Goal: Task Accomplishment & Management: Complete application form

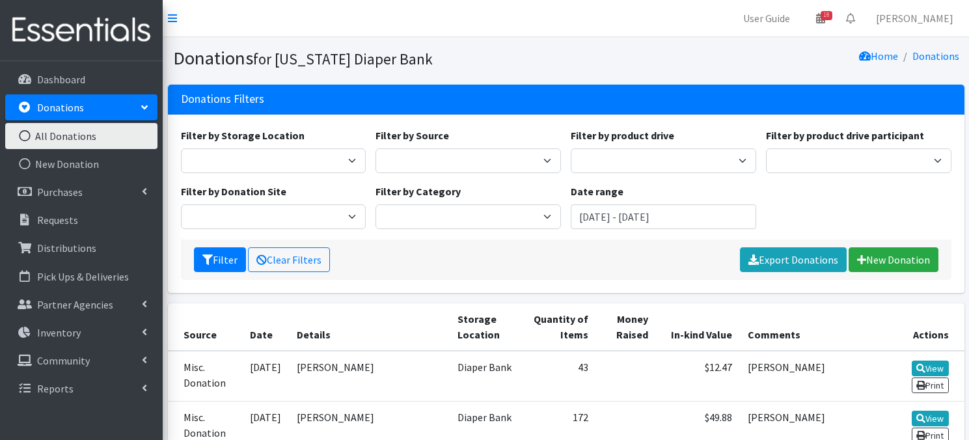
scroll to position [214, 0]
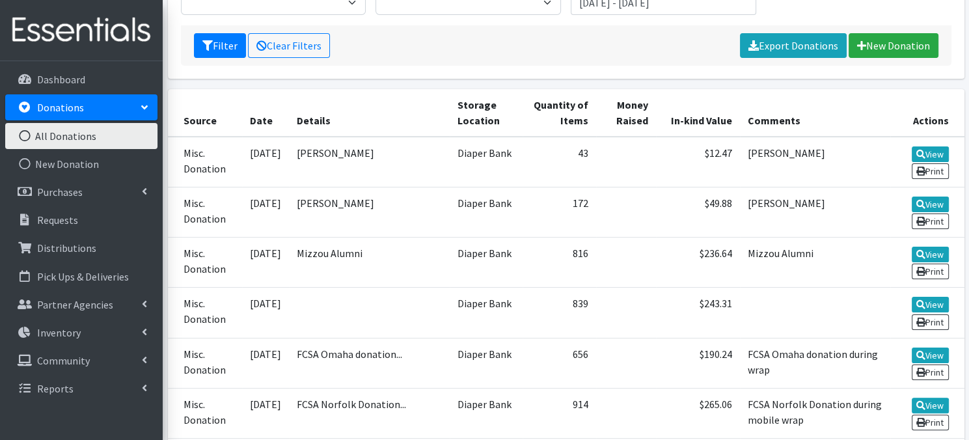
click at [25, 135] on icon at bounding box center [24, 136] width 17 height 12
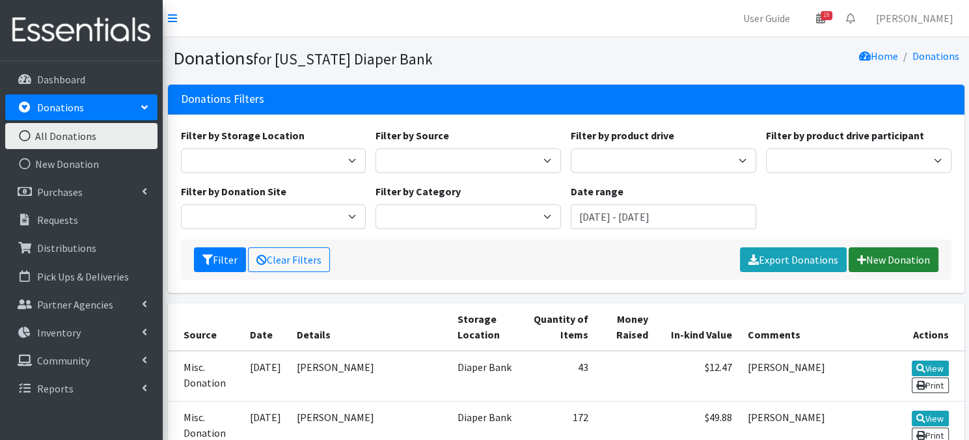
click at [872, 262] on link "New Donation" at bounding box center [893, 259] width 90 height 25
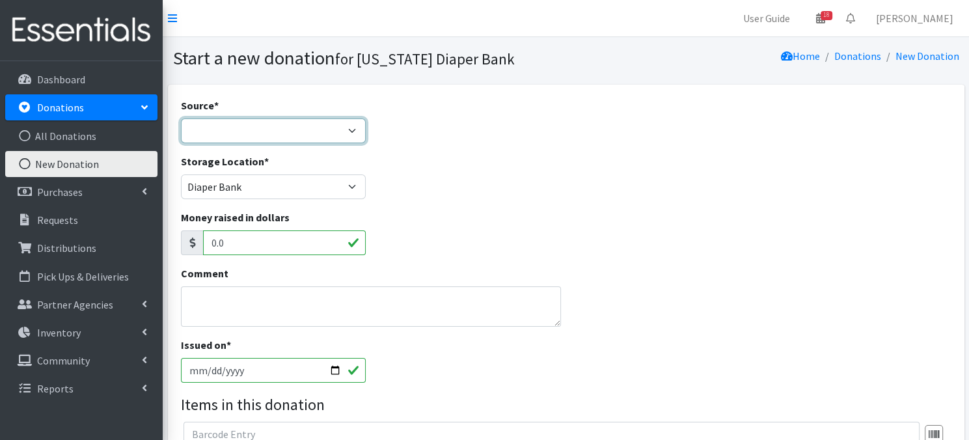
click at [348, 131] on select "Product Drive Manufacturer Donation Site Misc. Donation" at bounding box center [273, 130] width 185 height 25
select select "Misc. Donation"
click at [181, 118] on select "Product Drive Manufacturer Donation Site Misc. Donation" at bounding box center [273, 130] width 185 height 25
click at [333, 369] on input "2025-08-27" at bounding box center [273, 370] width 185 height 25
type input "[DATE]"
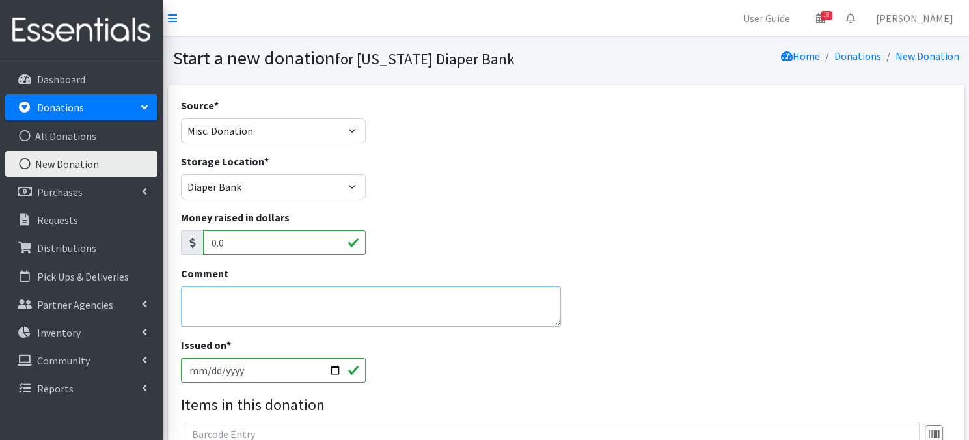
click at [218, 295] on textarea "Comment" at bounding box center [371, 306] width 381 height 40
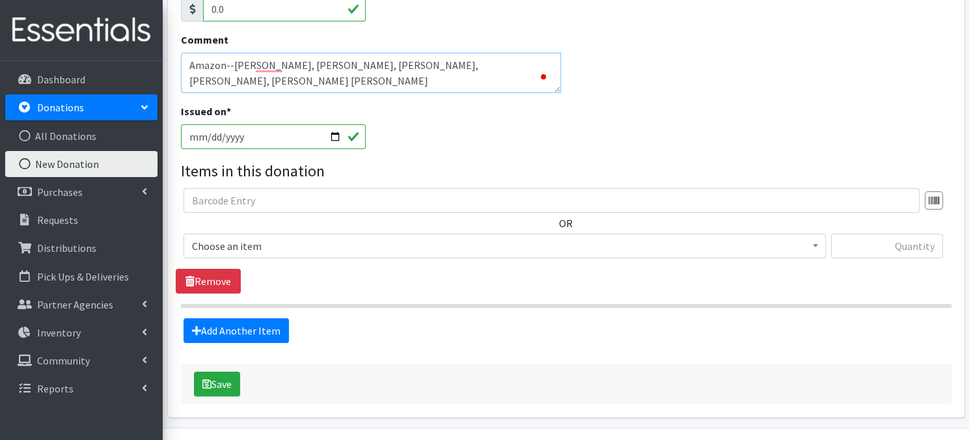
scroll to position [268, 0]
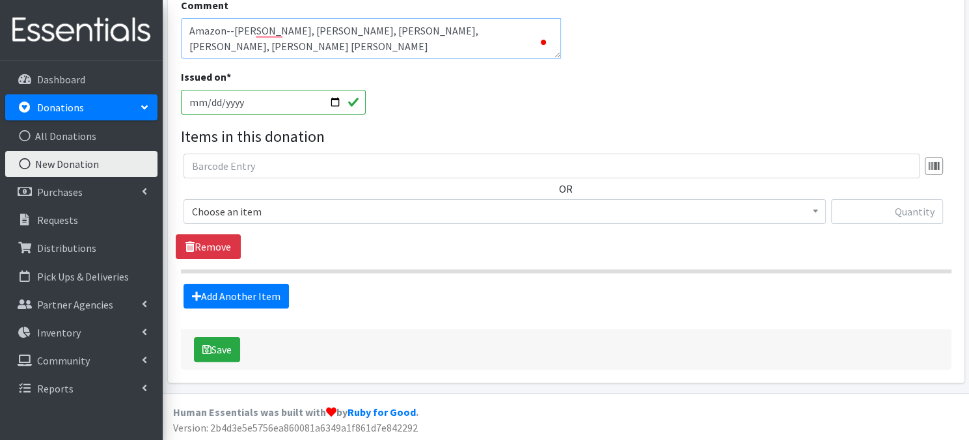
type textarea "Amazon--[PERSON_NAME], [PERSON_NAME], [PERSON_NAME], [PERSON_NAME], [PERSON_NAM…"
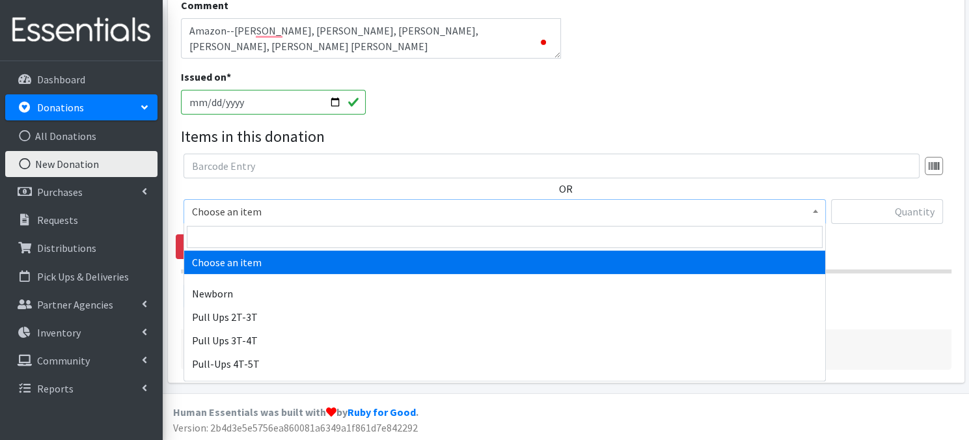
click at [815, 213] on span at bounding box center [815, 210] width 13 height 20
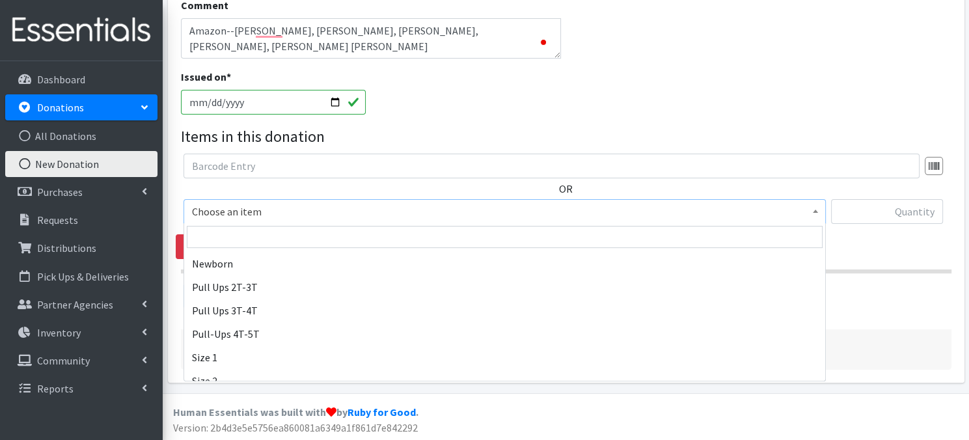
scroll to position [52, 0]
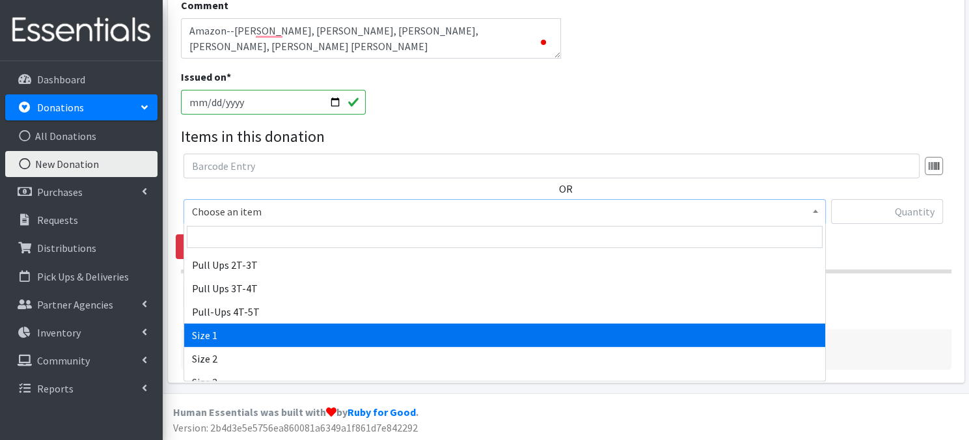
select select "3682"
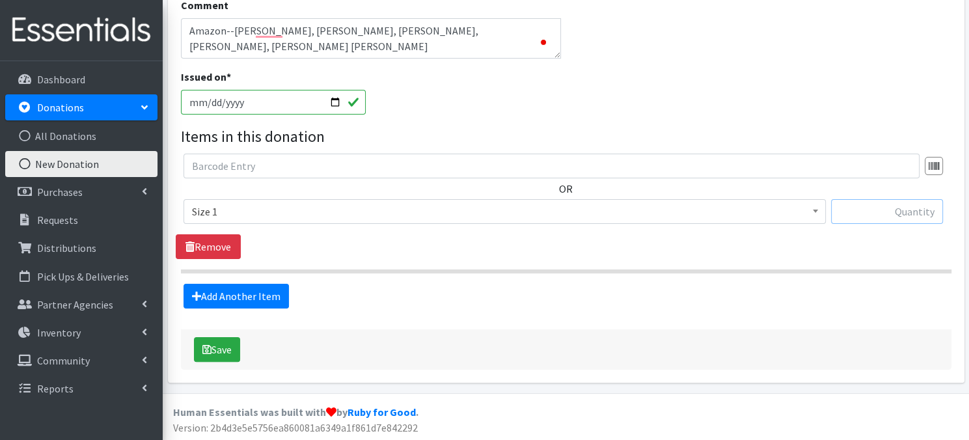
click at [865, 211] on input "text" at bounding box center [887, 211] width 112 height 25
type input "102"
click at [211, 296] on link "Add Another Item" at bounding box center [235, 296] width 105 height 25
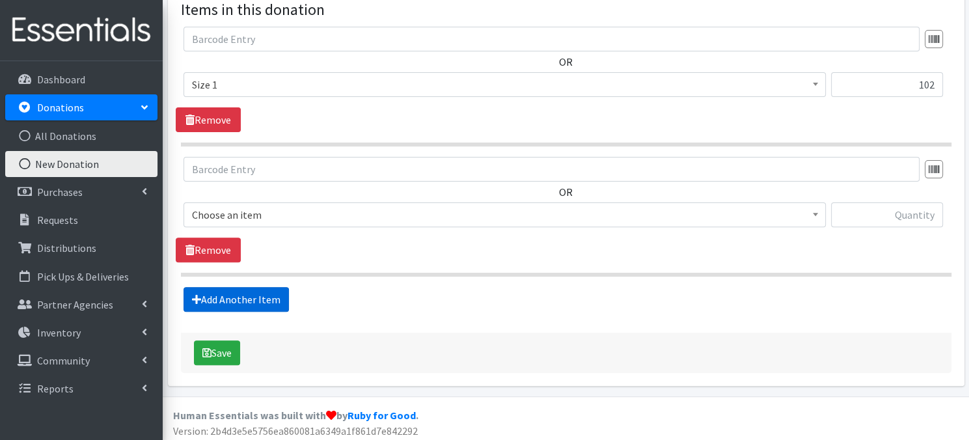
scroll to position [398, 0]
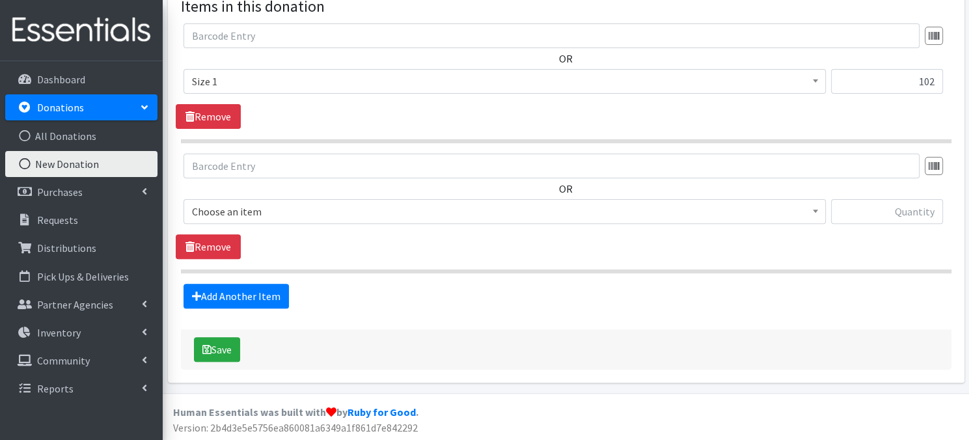
click at [812, 209] on span at bounding box center [815, 210] width 13 height 20
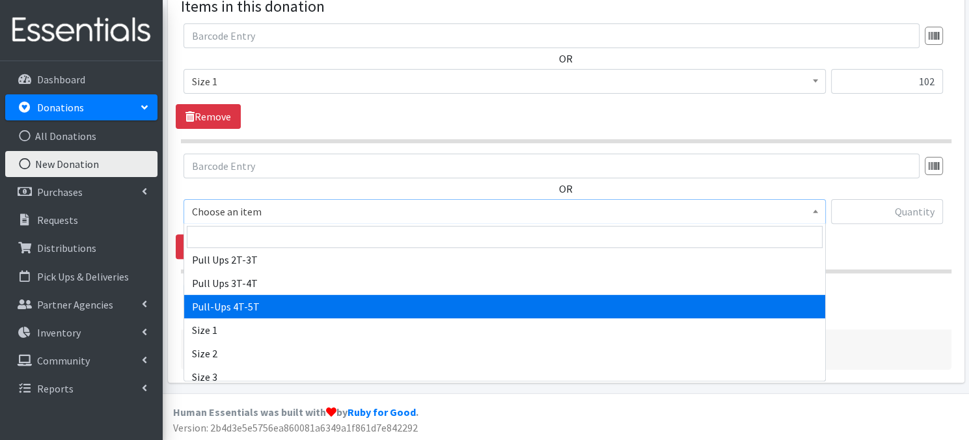
scroll to position [78, 0]
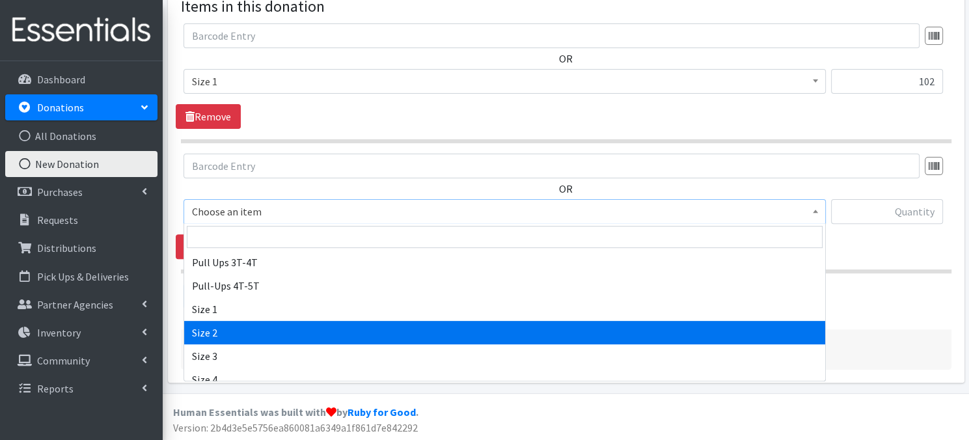
select select "3683"
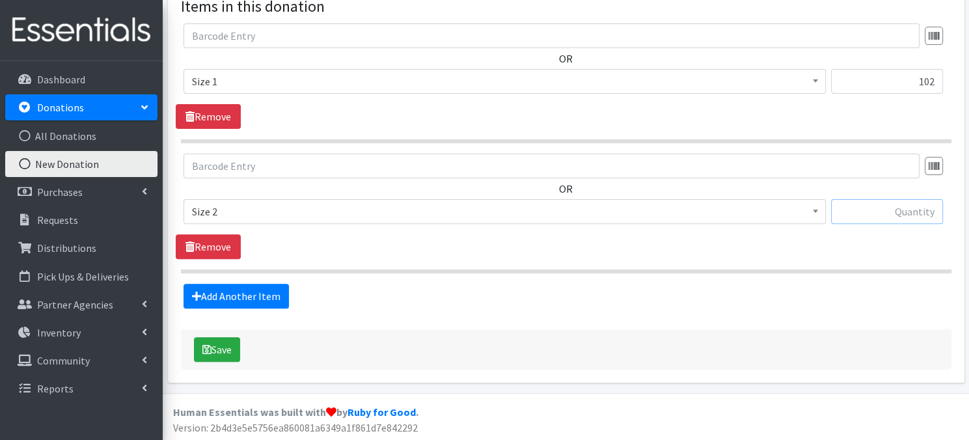
click at [870, 214] on input "text" at bounding box center [887, 211] width 112 height 25
type input "59"
click at [225, 297] on link "Add Another Item" at bounding box center [235, 296] width 105 height 25
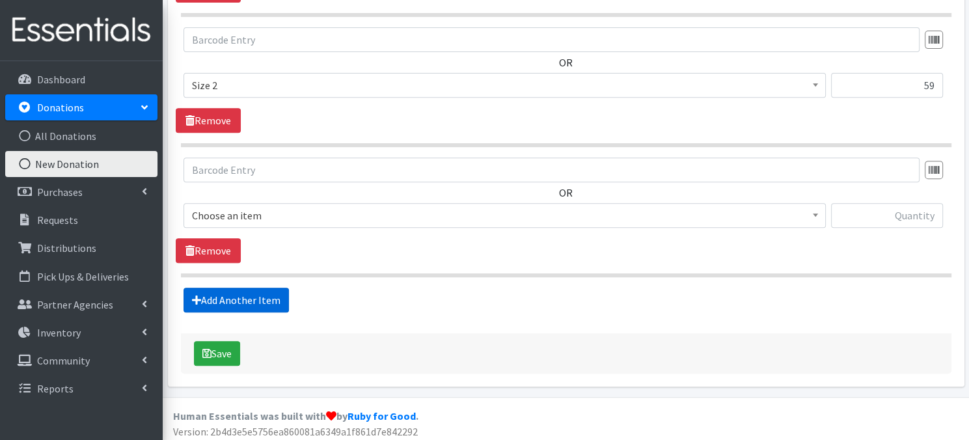
scroll to position [528, 0]
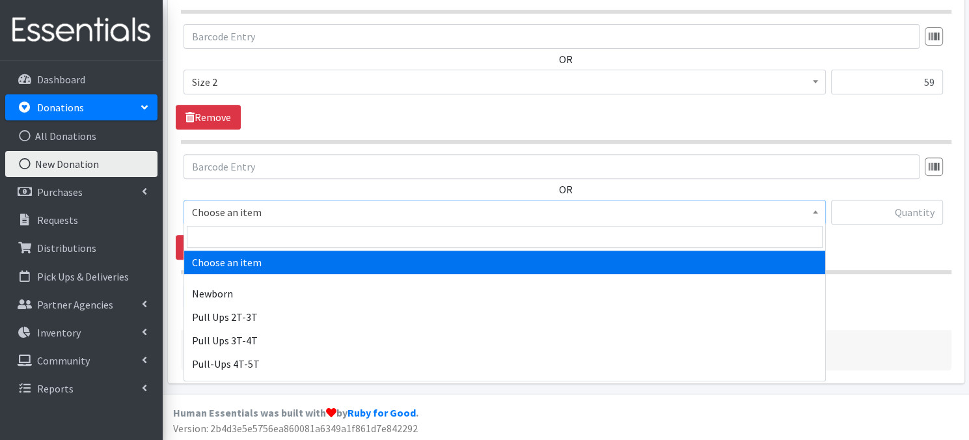
click at [806, 210] on span "Choose an item" at bounding box center [504, 212] width 625 height 18
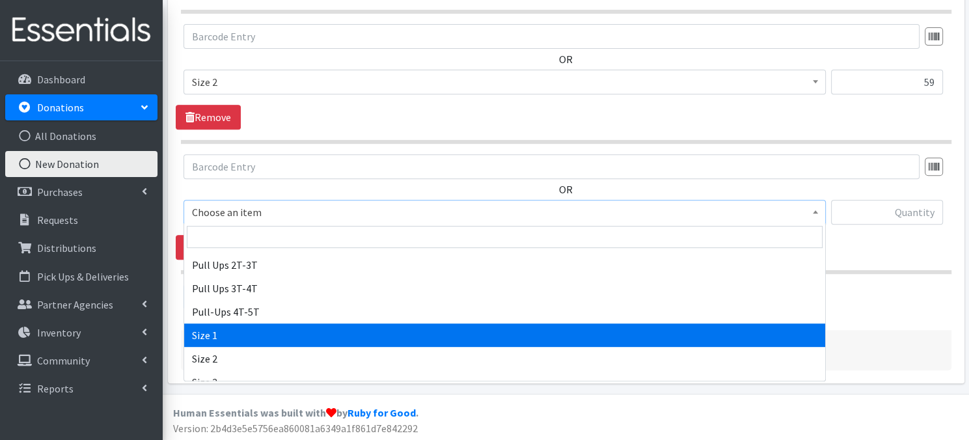
scroll to position [78, 0]
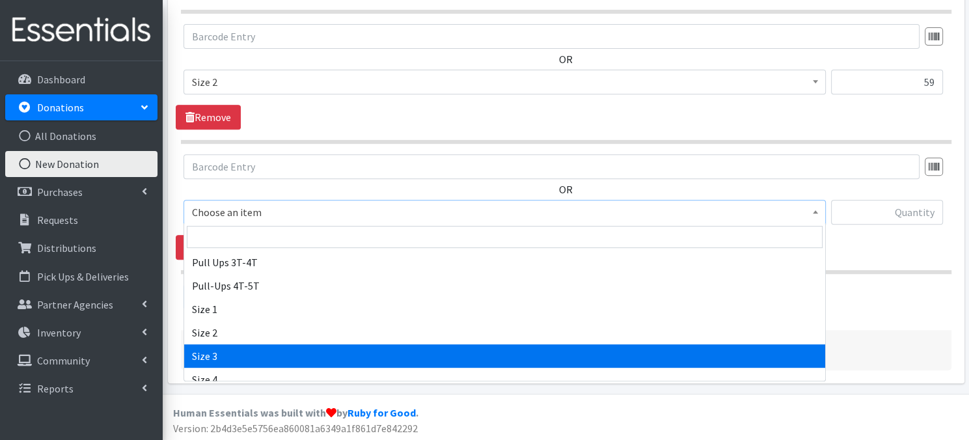
select select "3684"
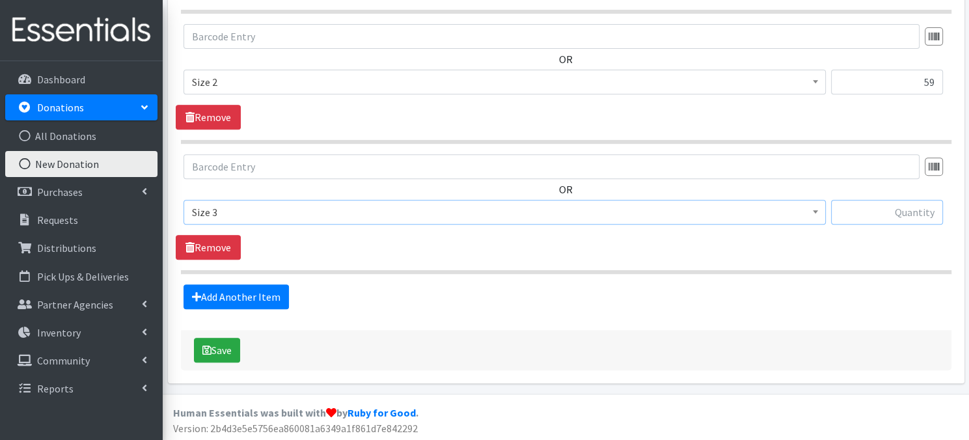
click at [872, 210] on input "text" at bounding box center [887, 212] width 112 height 25
type input "59"
click at [260, 295] on link "Add Another Item" at bounding box center [235, 296] width 105 height 25
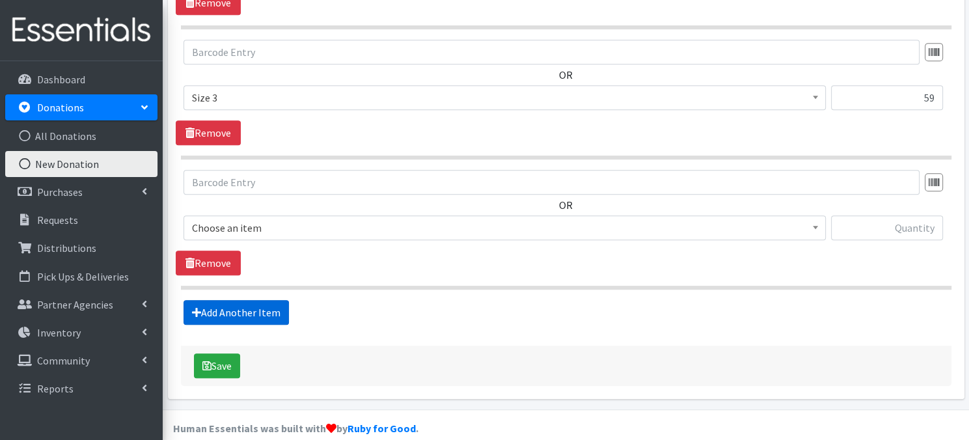
scroll to position [658, 0]
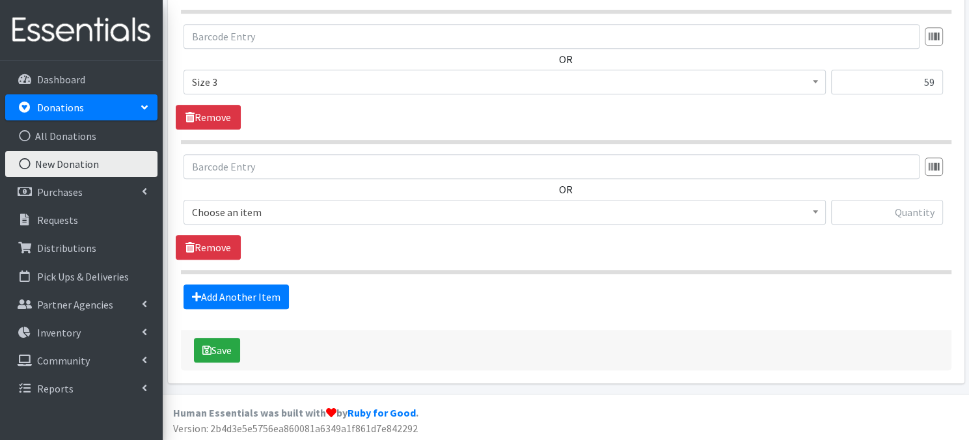
click at [819, 217] on span at bounding box center [815, 210] width 13 height 20
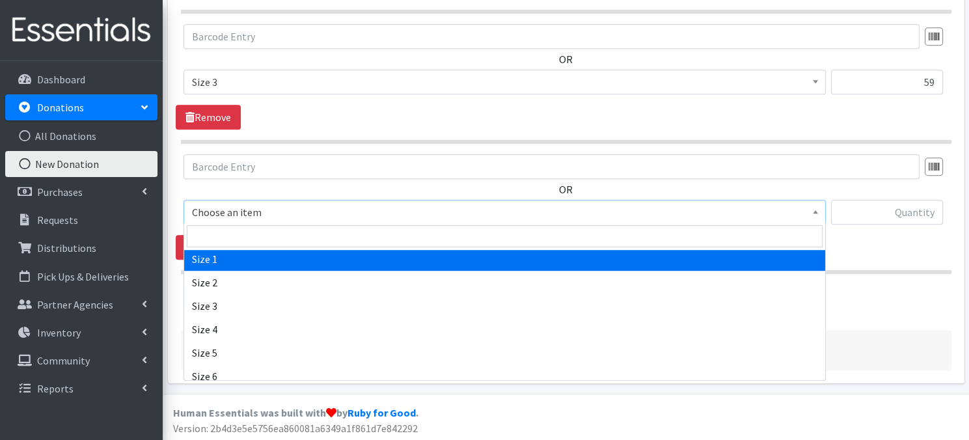
scroll to position [147, 0]
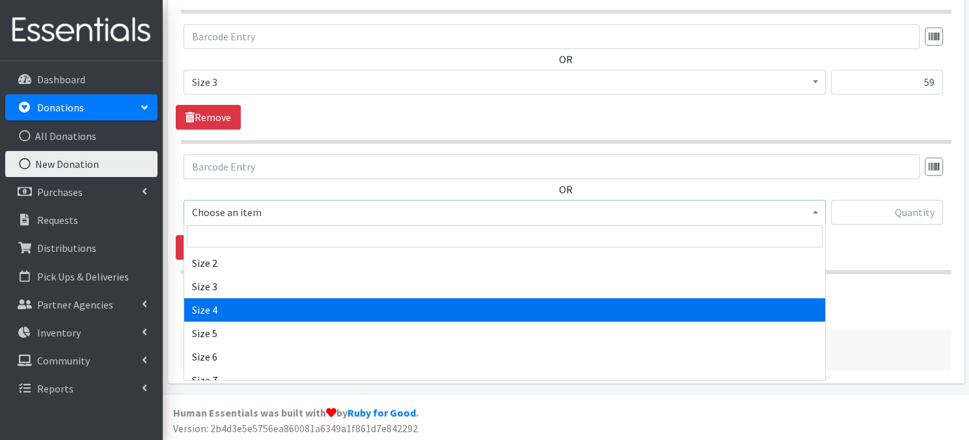
drag, startPoint x: 224, startPoint y: 313, endPoint x: 318, endPoint y: 244, distance: 116.9
select select "3685"
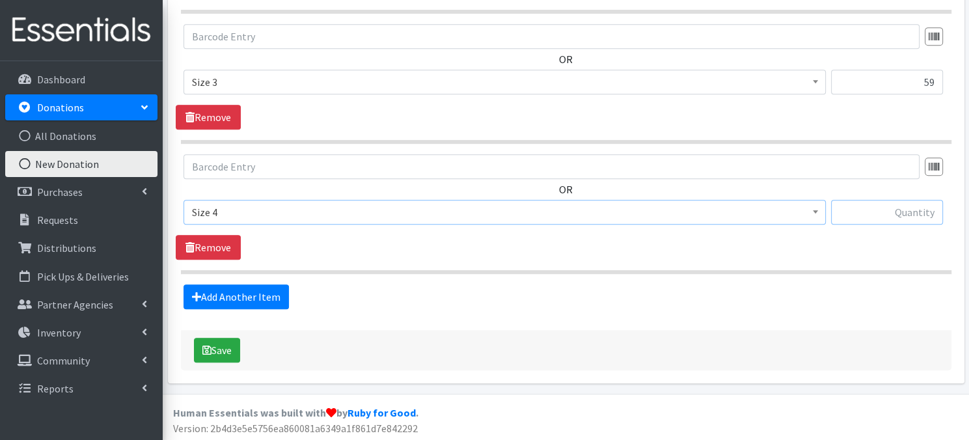
click at [910, 213] on input "text" at bounding box center [887, 212] width 112 height 25
type input "75"
click at [242, 298] on link "Add Another Item" at bounding box center [235, 296] width 105 height 25
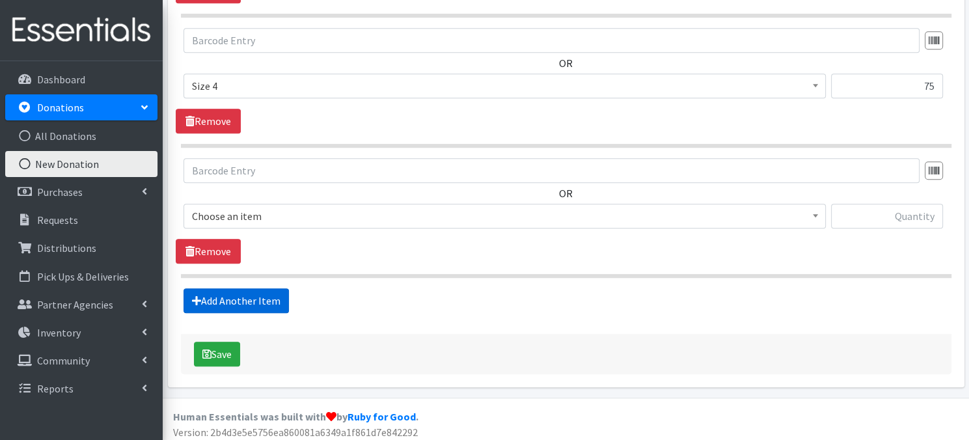
scroll to position [787, 0]
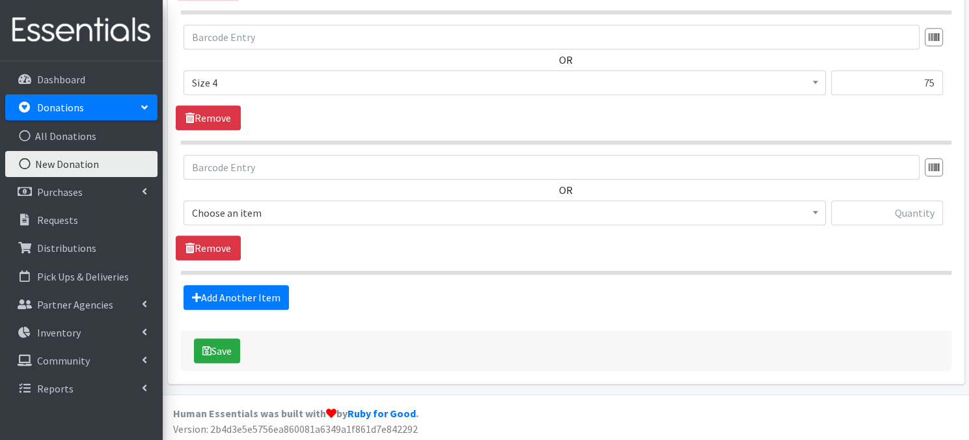
click at [816, 215] on span at bounding box center [815, 211] width 13 height 20
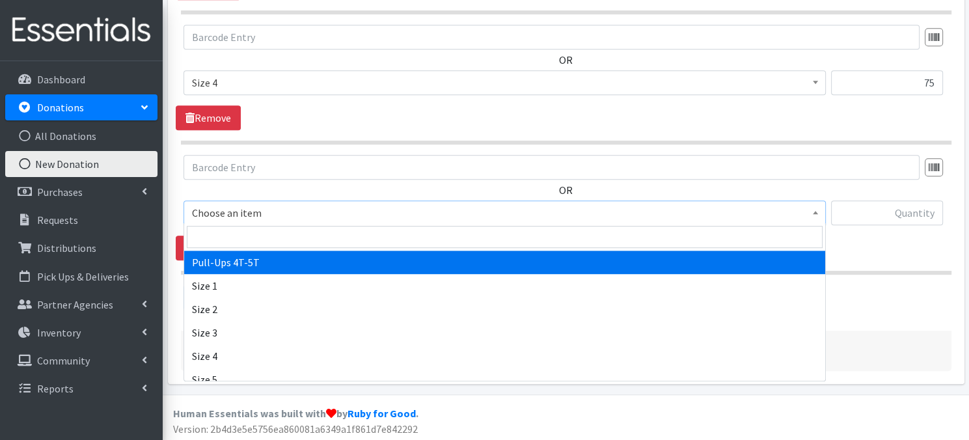
scroll to position [104, 0]
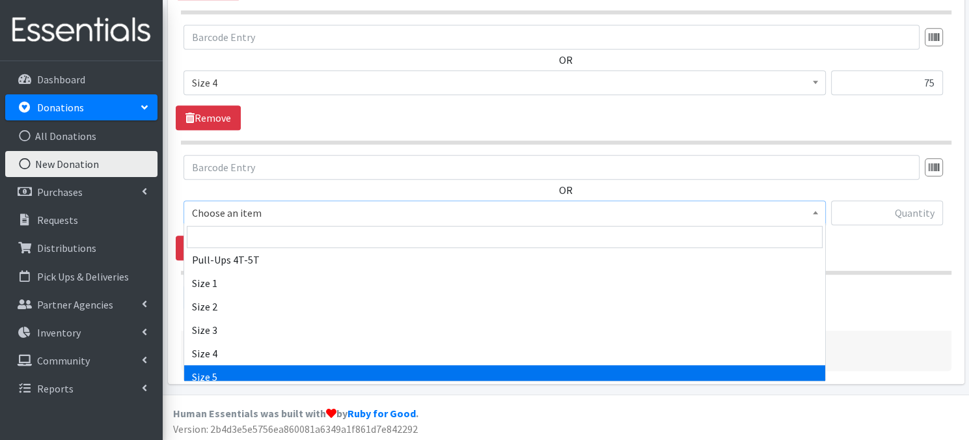
select select "3686"
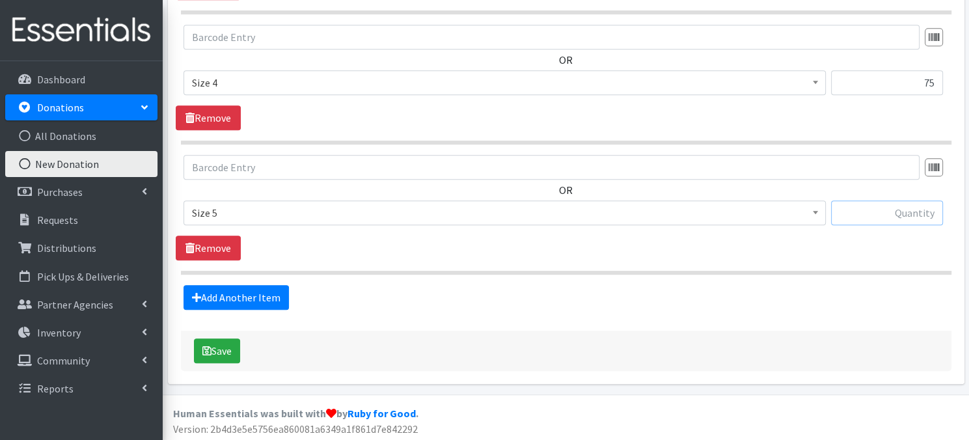
click at [872, 210] on input "text" at bounding box center [887, 212] width 112 height 25
type input "1"
click at [265, 297] on link "Add Another Item" at bounding box center [235, 297] width 105 height 25
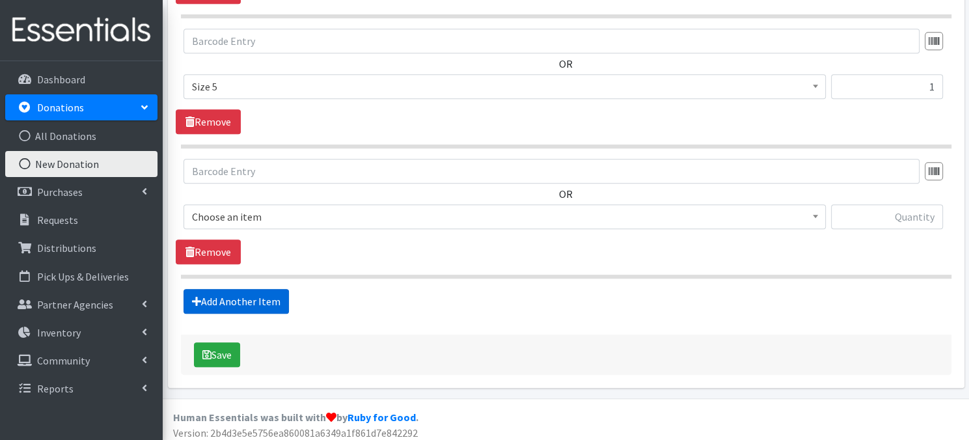
scroll to position [917, 0]
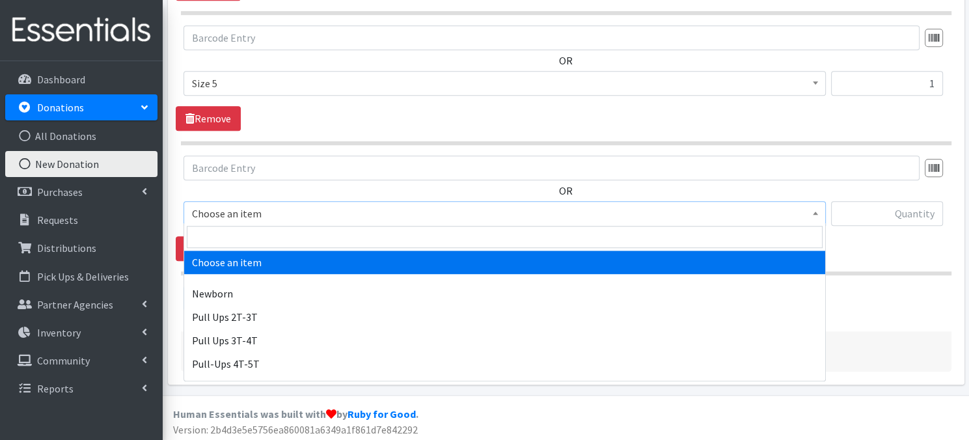
click at [820, 213] on span at bounding box center [815, 212] width 13 height 20
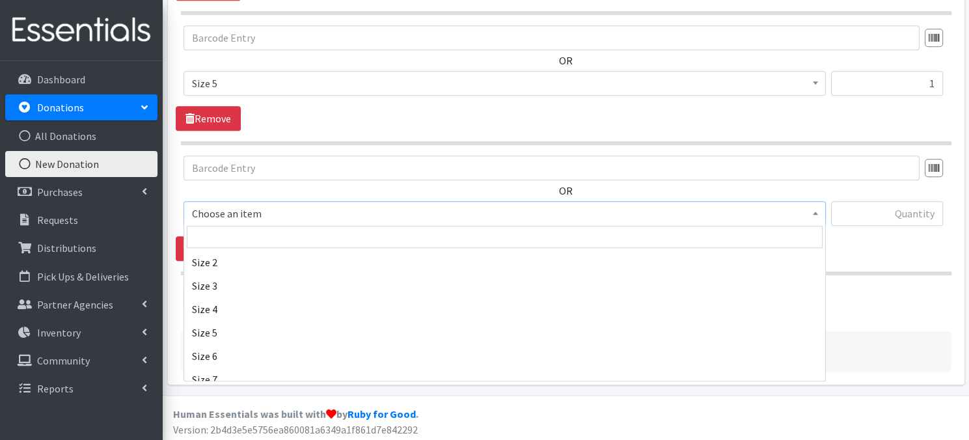
scroll to position [174, 0]
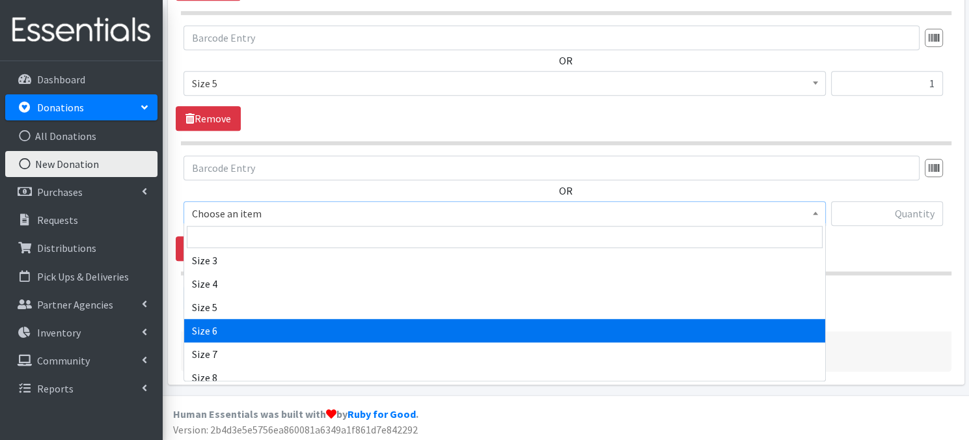
select select "3687"
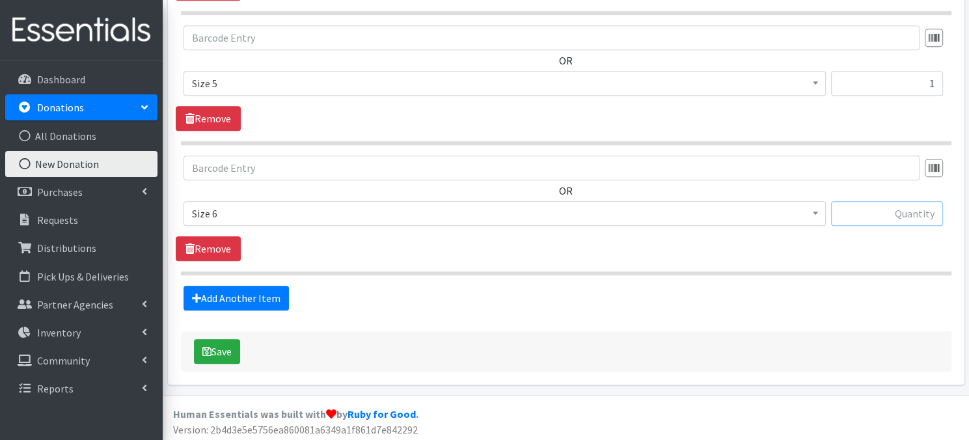
click at [890, 217] on input "text" at bounding box center [887, 213] width 112 height 25
type input "105"
click at [230, 335] on div "Save" at bounding box center [566, 351] width 770 height 40
click at [216, 348] on button "Save" at bounding box center [217, 351] width 46 height 25
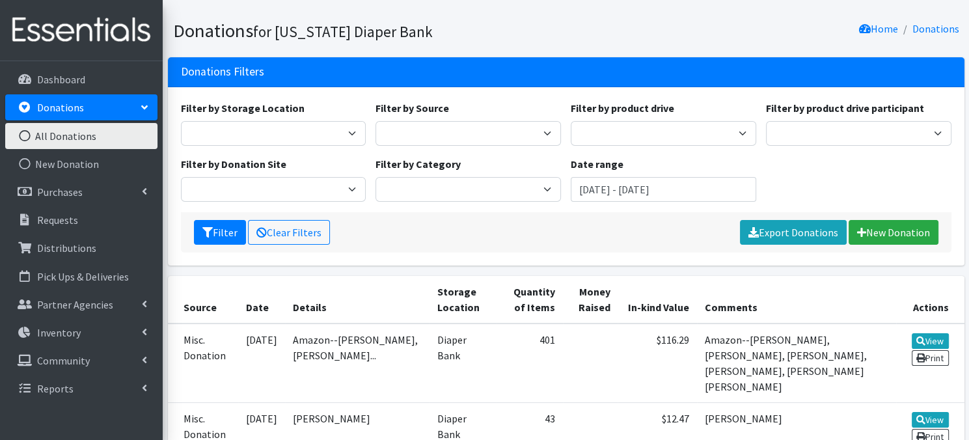
scroll to position [78, 0]
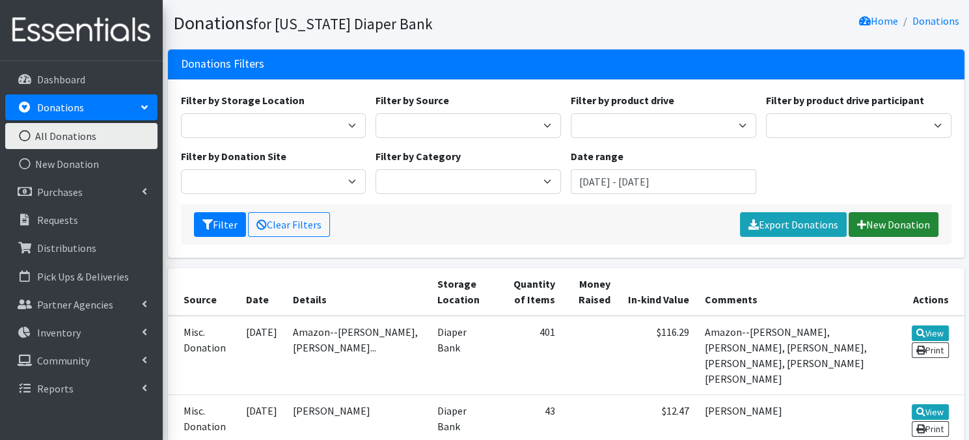
click at [905, 225] on link "New Donation" at bounding box center [893, 224] width 90 height 25
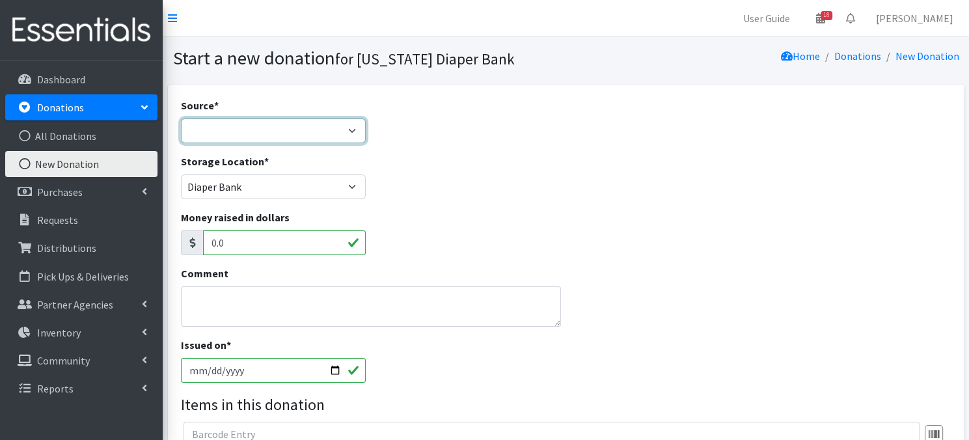
click at [355, 132] on select "Product Drive Manufacturer Donation Site Misc. Donation" at bounding box center [273, 130] width 185 height 25
select select "Misc. Donation"
click at [181, 118] on select "Product Drive Manufacturer Donation Site Misc. Donation" at bounding box center [273, 130] width 185 height 25
click at [224, 312] on textarea "Comment" at bounding box center [371, 306] width 381 height 40
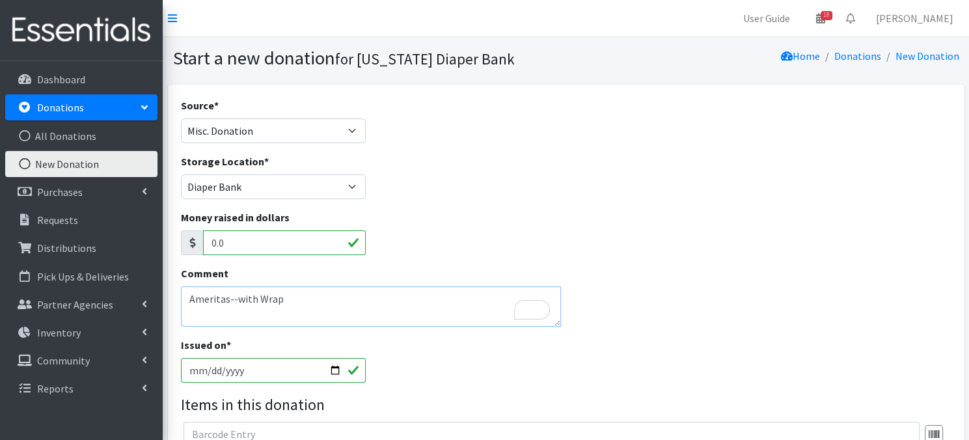
type textarea "Ameritas--with Wrap"
click at [336, 372] on input "2025-08-27" at bounding box center [273, 370] width 185 height 25
type input "[DATE]"
click at [864, 174] on div "Storage Location * Diaper Bank Lincoln WareHouse The Life House Warehouse" at bounding box center [566, 182] width 780 height 56
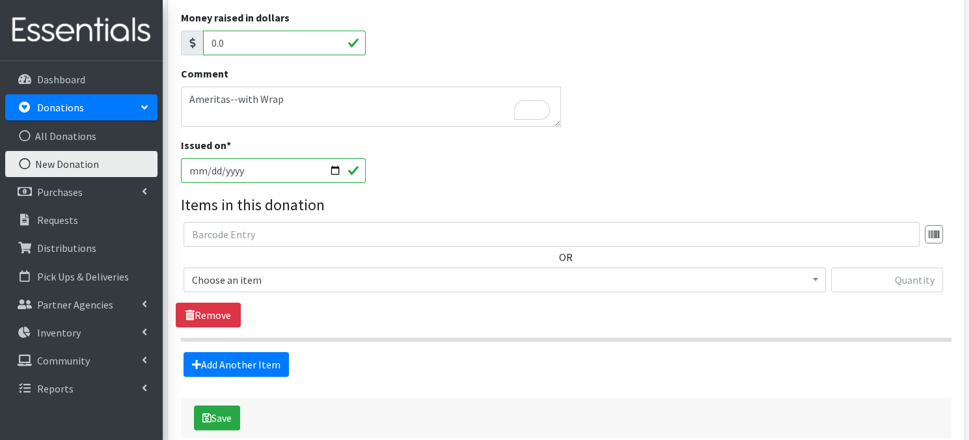
scroll to position [208, 0]
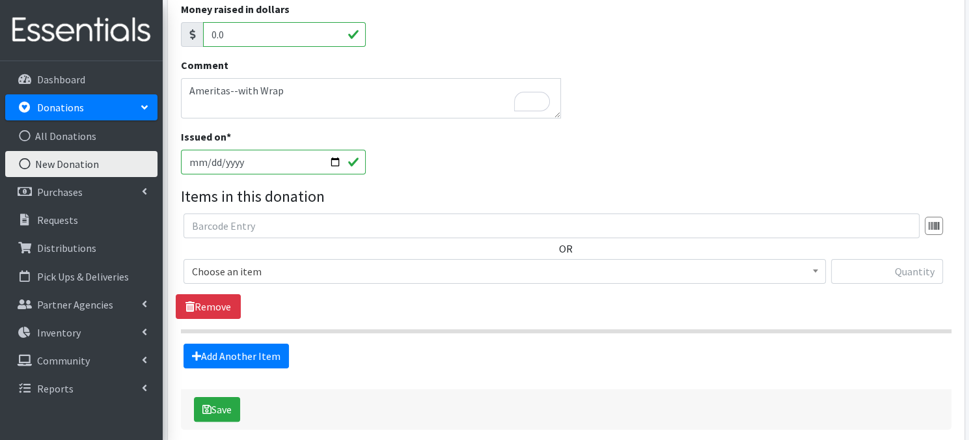
click at [816, 271] on b at bounding box center [815, 270] width 5 height 3
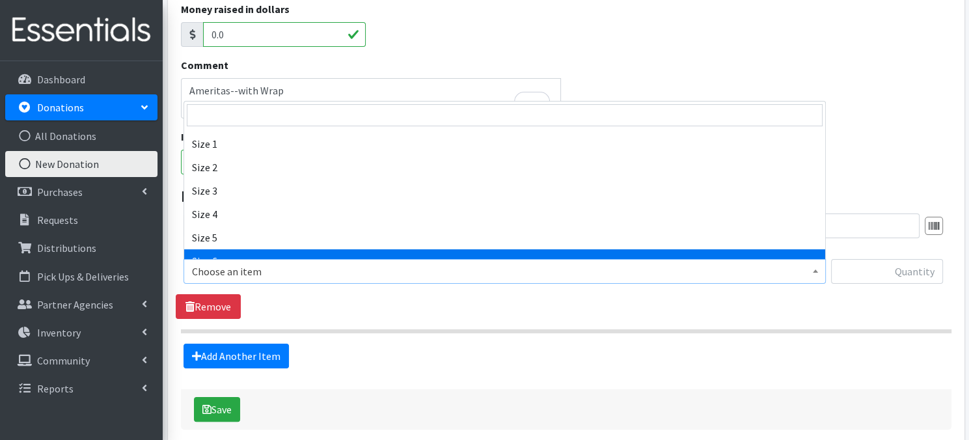
scroll to position [130, 0]
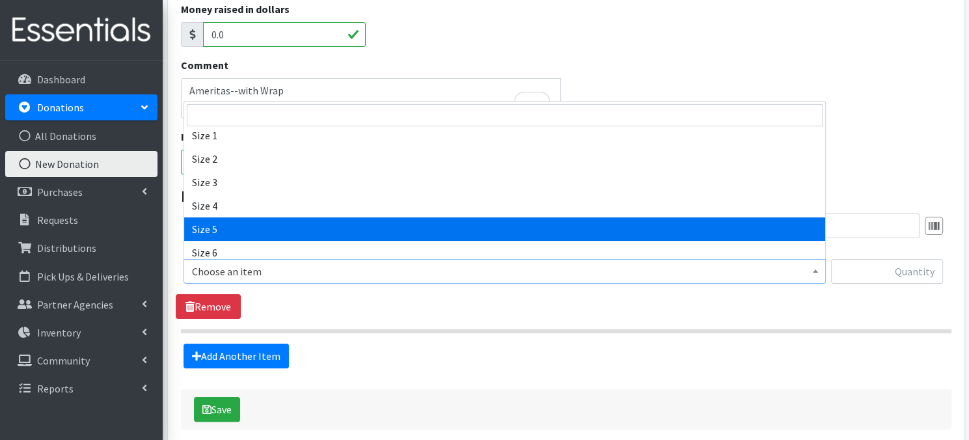
select select "3686"
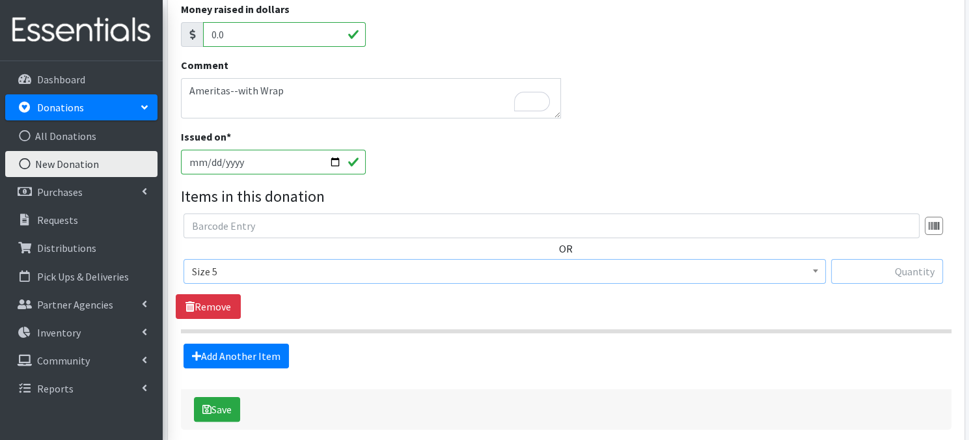
click at [860, 267] on input "text" at bounding box center [887, 271] width 112 height 25
type input "190"
click at [223, 353] on link "Add Another Item" at bounding box center [235, 356] width 105 height 25
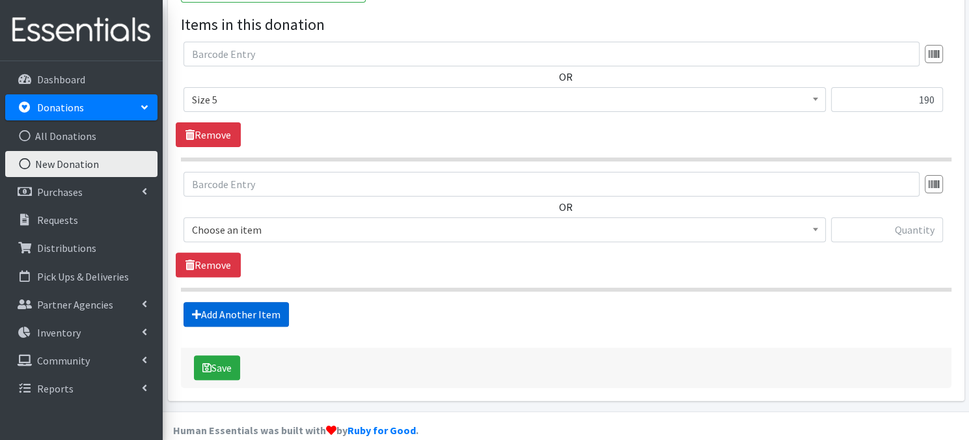
scroll to position [398, 0]
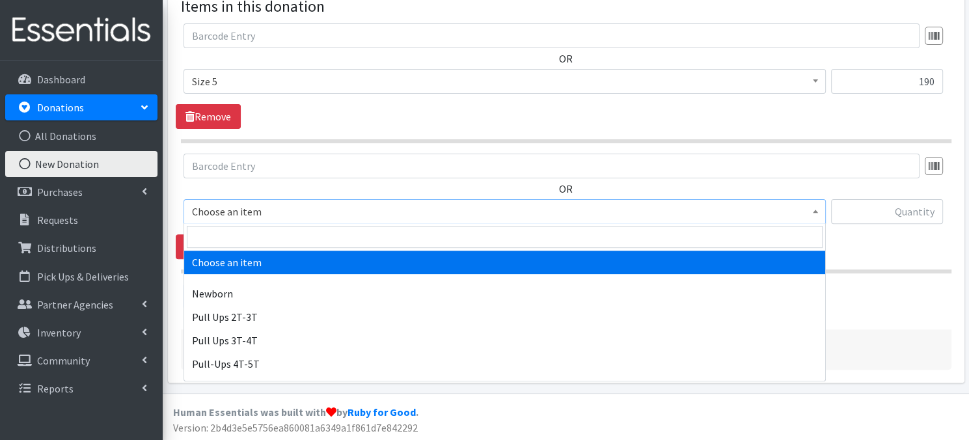
click at [812, 212] on span at bounding box center [815, 210] width 13 height 20
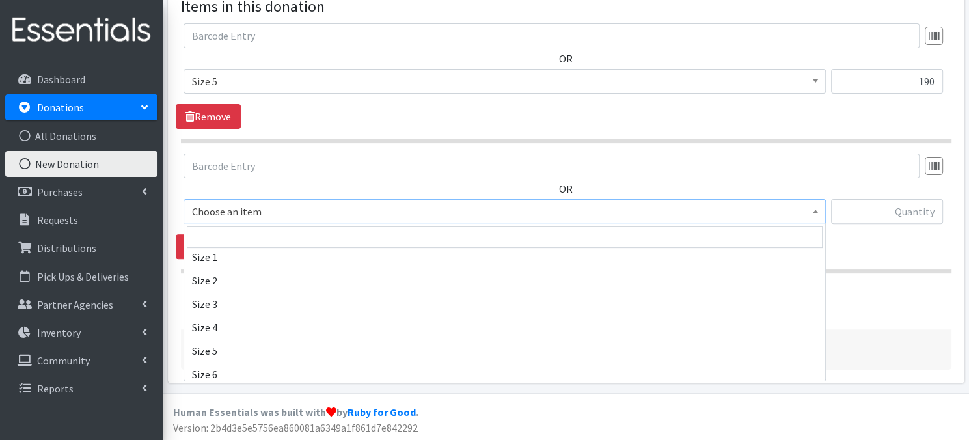
scroll to position [139, 0]
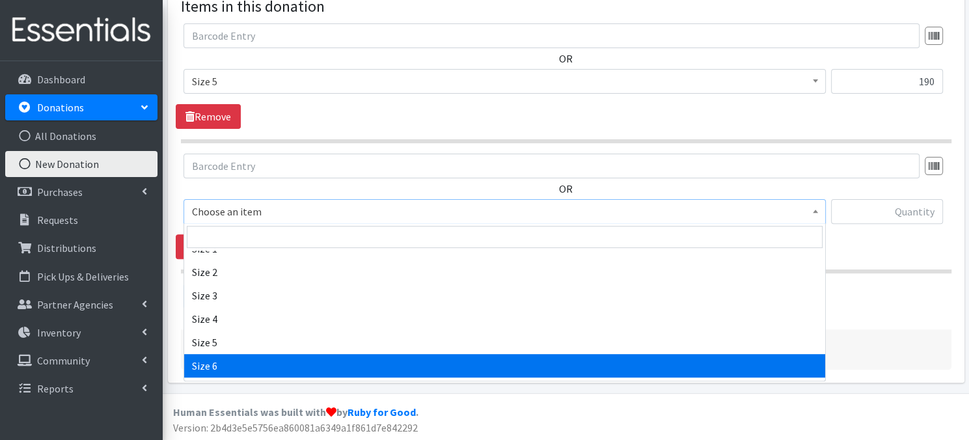
drag, startPoint x: 221, startPoint y: 364, endPoint x: 282, endPoint y: 331, distance: 69.6
select select "3687"
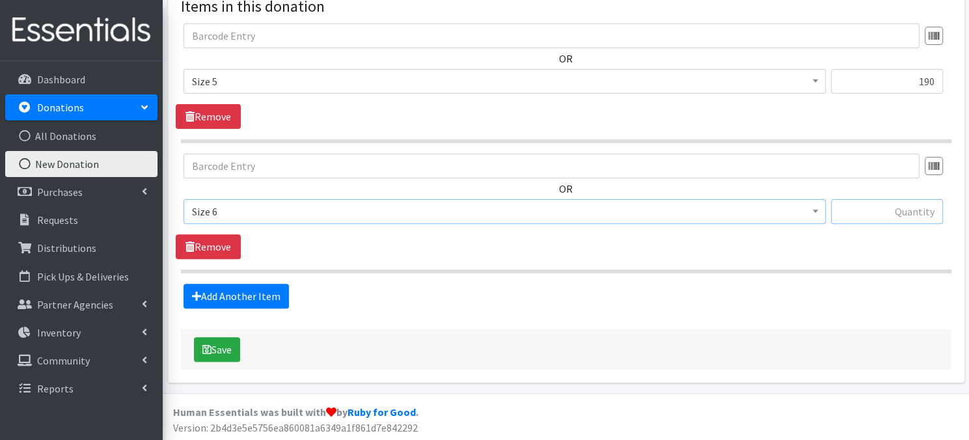
click at [893, 206] on input "text" at bounding box center [887, 211] width 112 height 25
type input "144"
click at [215, 351] on button "Save" at bounding box center [217, 349] width 46 height 25
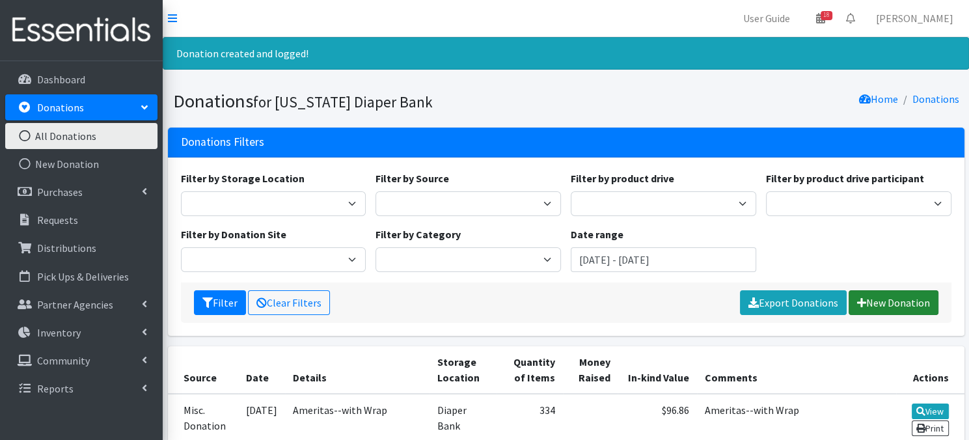
click at [914, 308] on link "New Donation" at bounding box center [893, 302] width 90 height 25
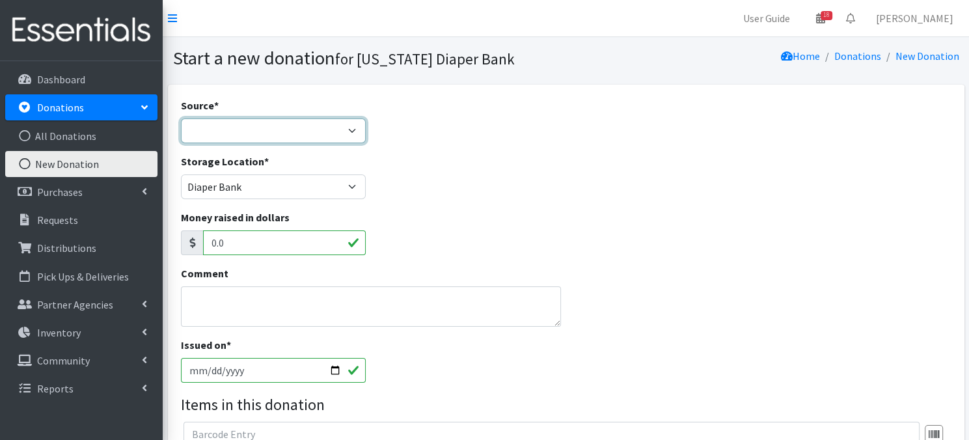
click at [357, 127] on select "Product Drive Manufacturer Donation Site Misc. Donation" at bounding box center [273, 130] width 185 height 25
select select "Donation Site"
click at [181, 118] on select "Product Drive Manufacturer Donation Site Misc. Donation" at bounding box center [273, 130] width 185 height 25
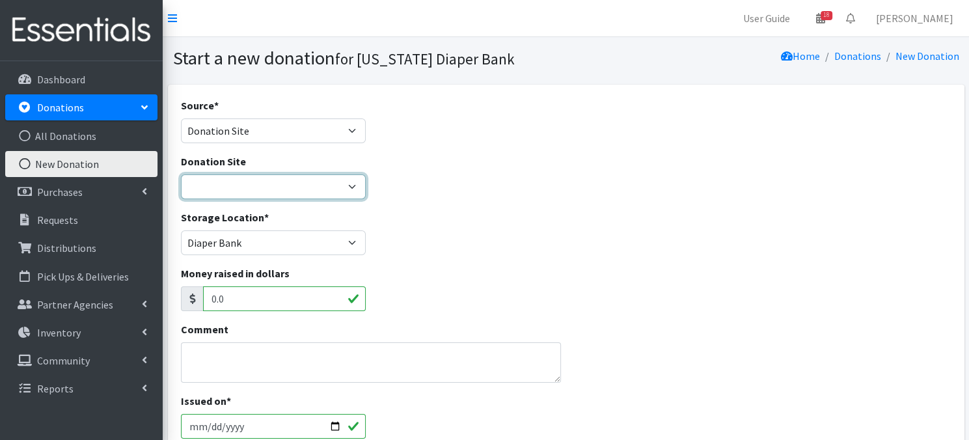
click at [349, 191] on select "Bigwheels to Butterflies Honeyman Rent ALL Omaha Children's Clinic Once Upon A …" at bounding box center [273, 186] width 185 height 25
select select "1034"
click at [181, 174] on select "Bigwheels to Butterflies Honeyman Rent ALL Omaha Children's Clinic Once Upon A …" at bounding box center [273, 186] width 185 height 25
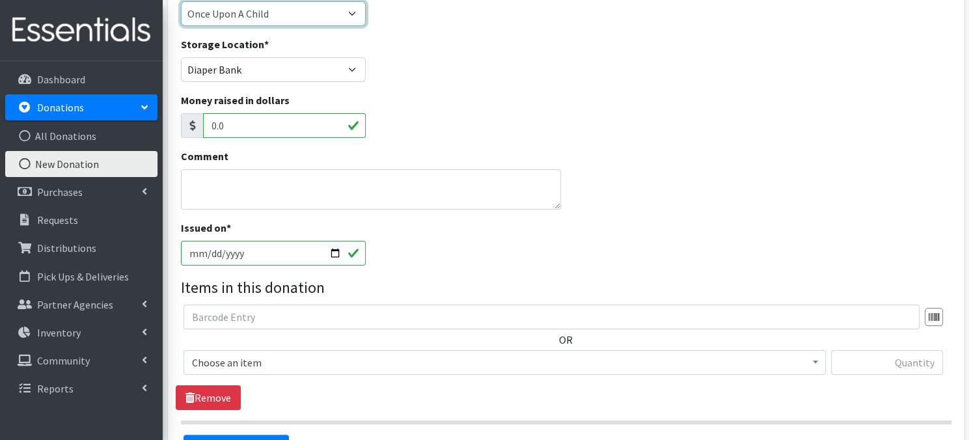
scroll to position [182, 0]
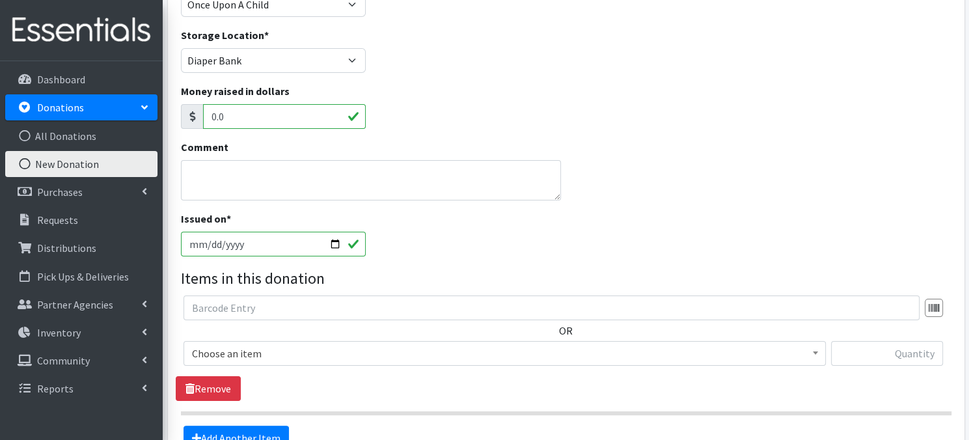
click at [332, 243] on input "2025-08-27" at bounding box center [273, 244] width 185 height 25
type input "[DATE]"
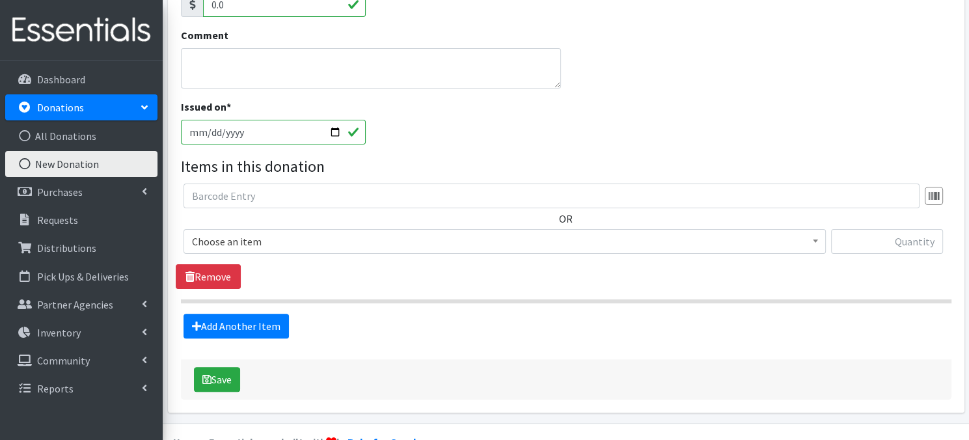
scroll to position [324, 0]
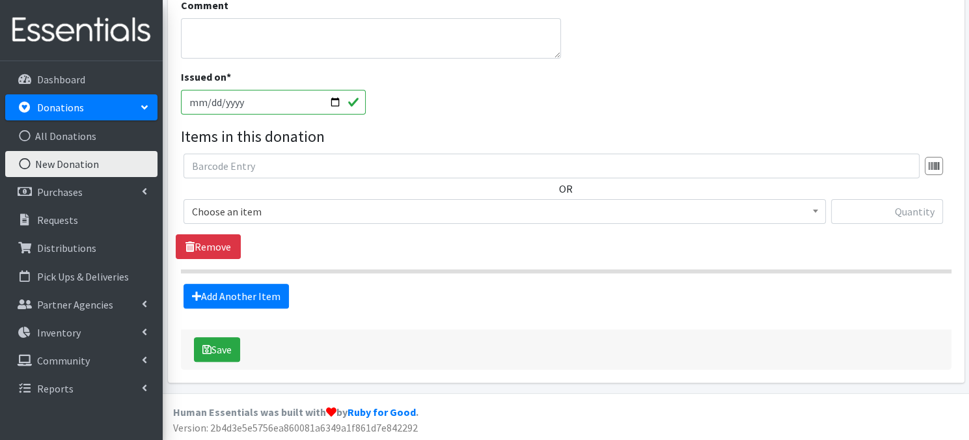
click at [813, 213] on span at bounding box center [815, 210] width 13 height 20
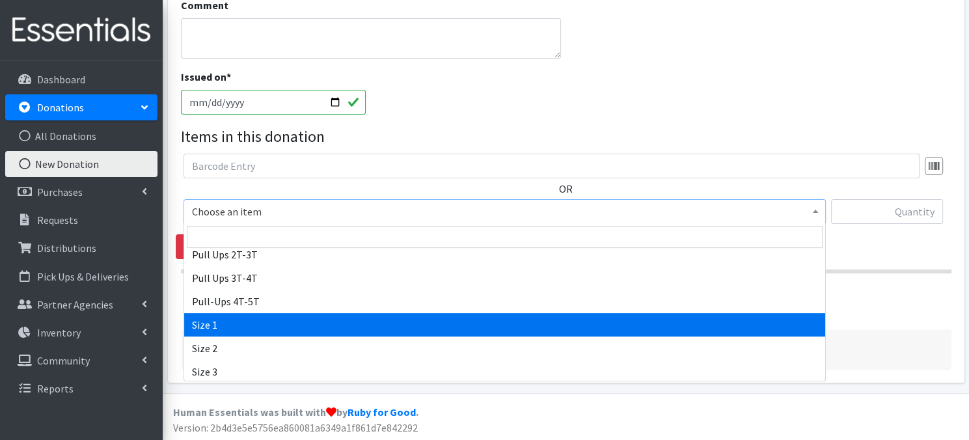
scroll to position [78, 0]
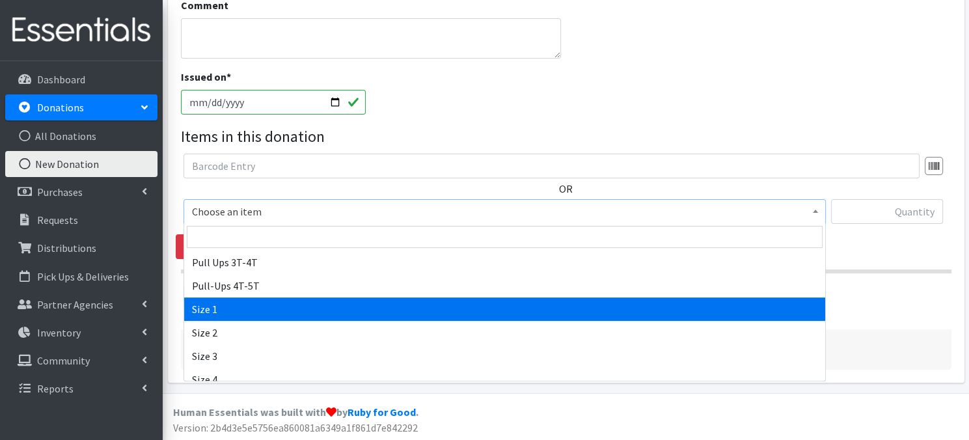
select select "3682"
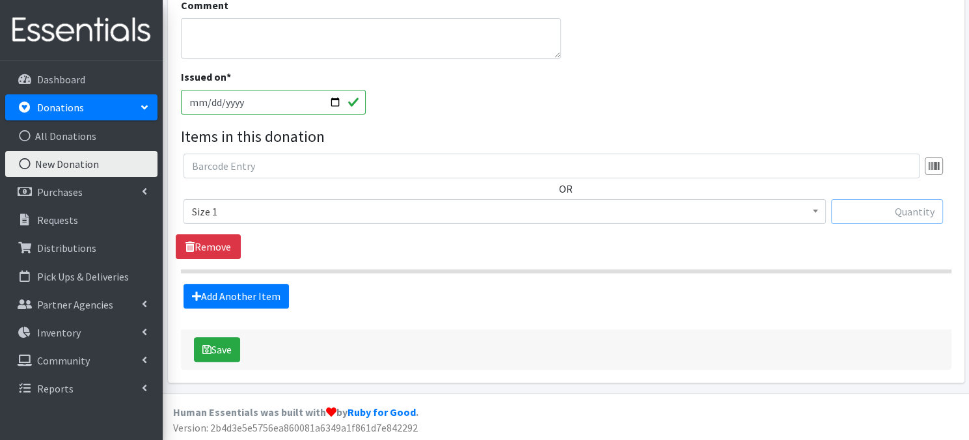
click at [879, 217] on input "text" at bounding box center [887, 211] width 112 height 25
type input "466"
click at [256, 301] on link "Add Another Item" at bounding box center [235, 296] width 105 height 25
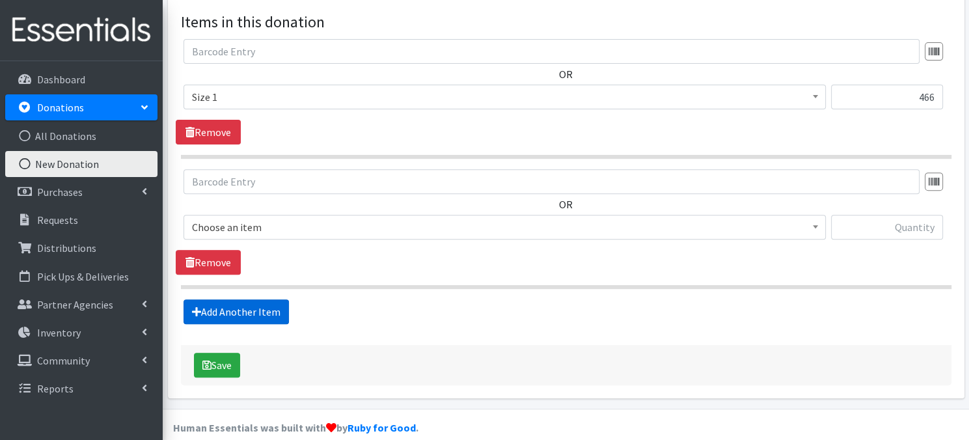
scroll to position [454, 0]
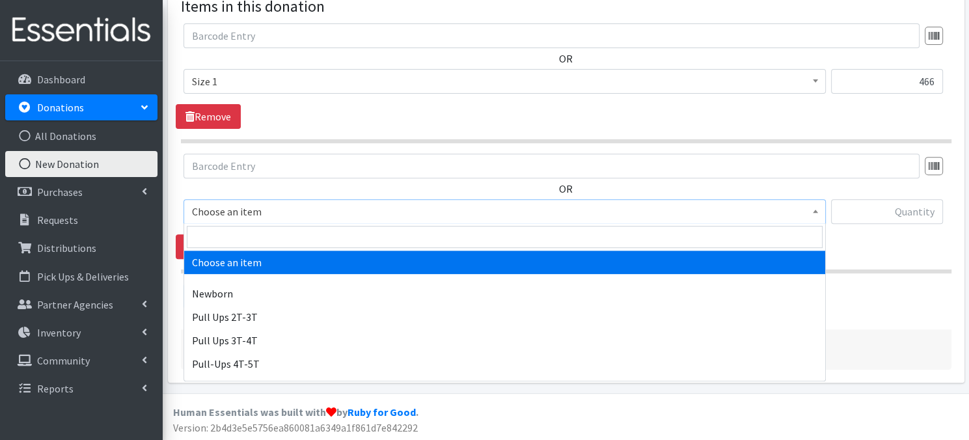
click at [814, 213] on span at bounding box center [815, 210] width 13 height 20
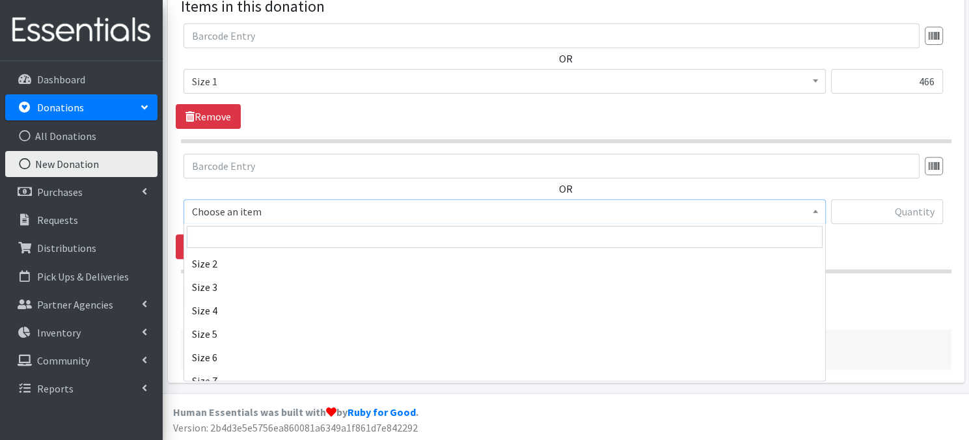
scroll to position [156, 0]
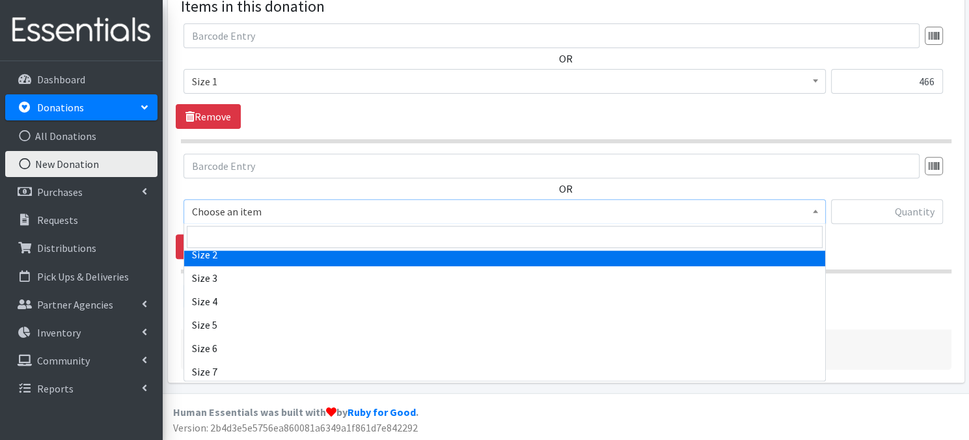
select select "3683"
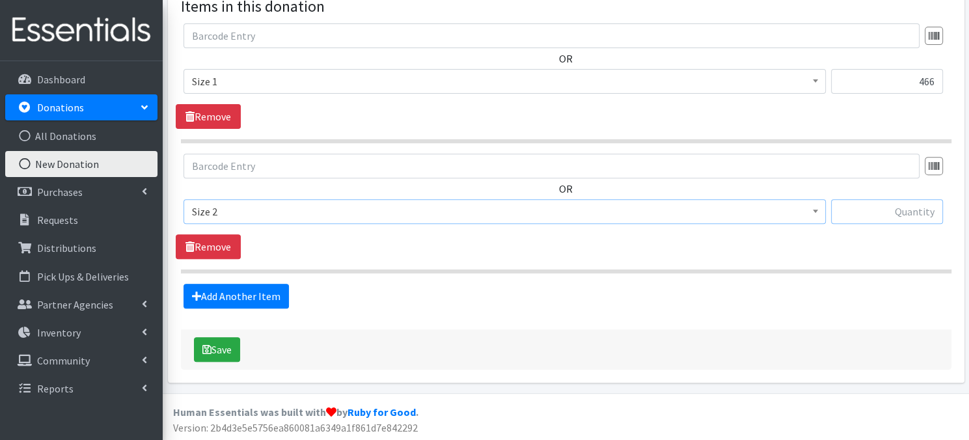
click at [910, 215] on input "text" at bounding box center [887, 211] width 112 height 25
type input "50"
click at [255, 301] on link "Add Another Item" at bounding box center [235, 296] width 105 height 25
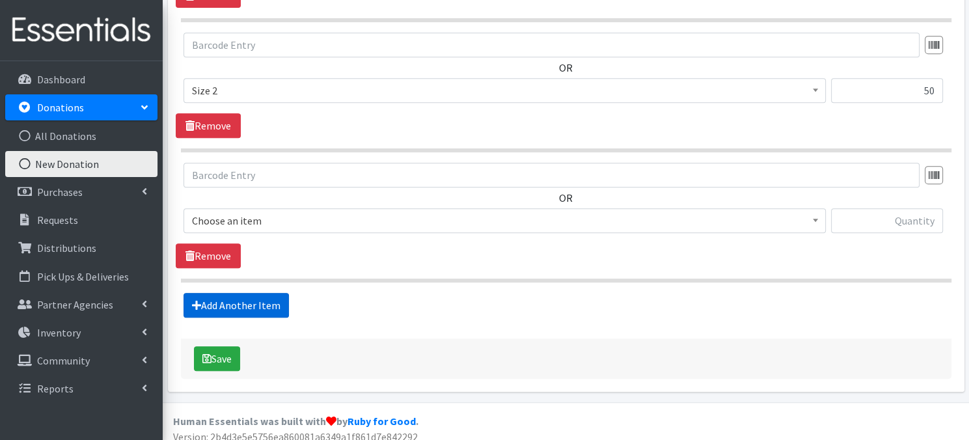
scroll to position [584, 0]
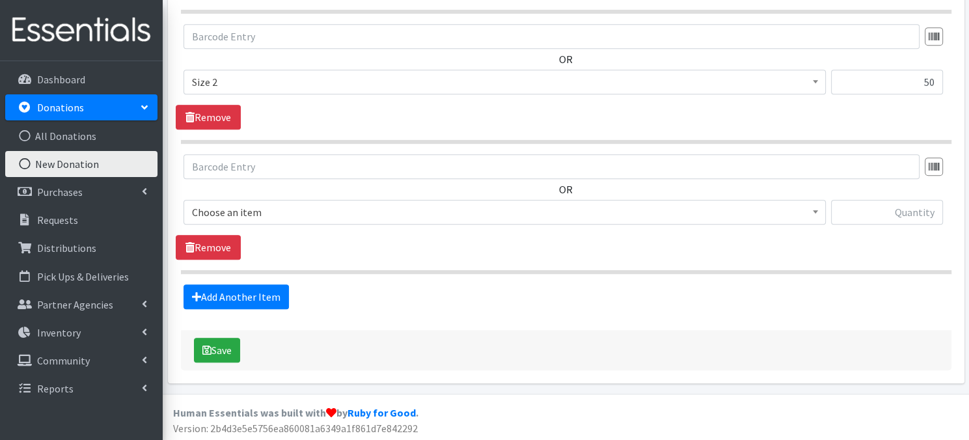
click at [820, 211] on span at bounding box center [815, 210] width 13 height 20
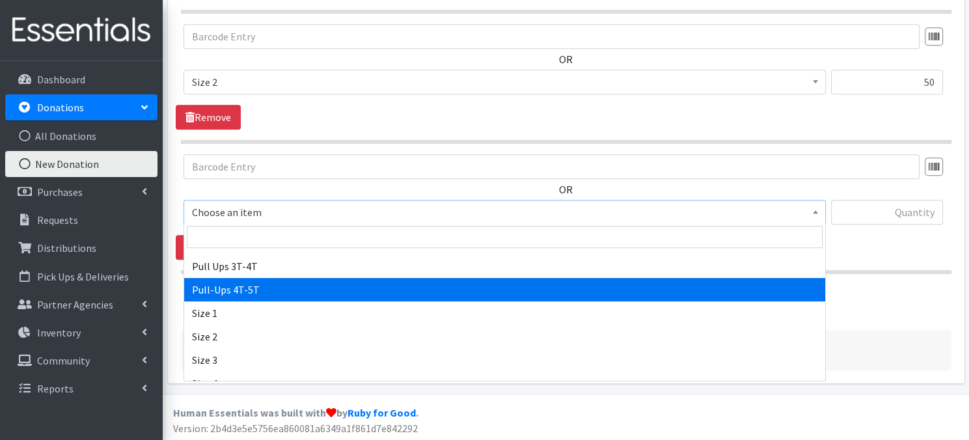
scroll to position [86, 0]
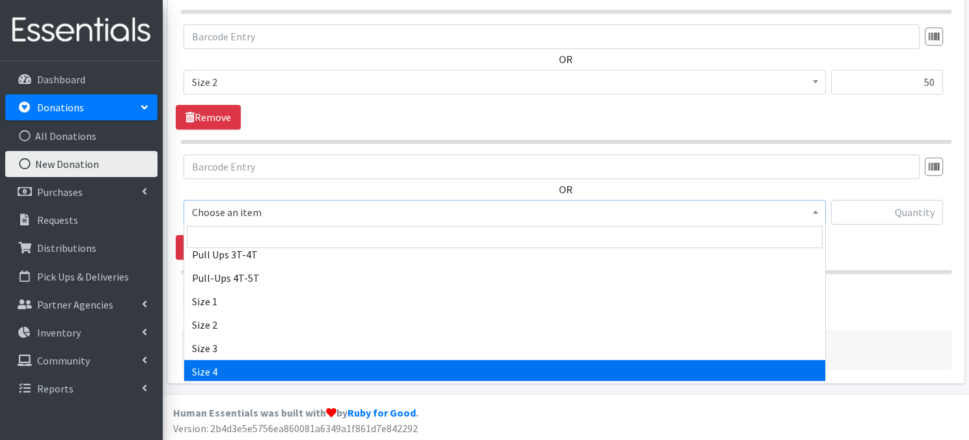
select select "3685"
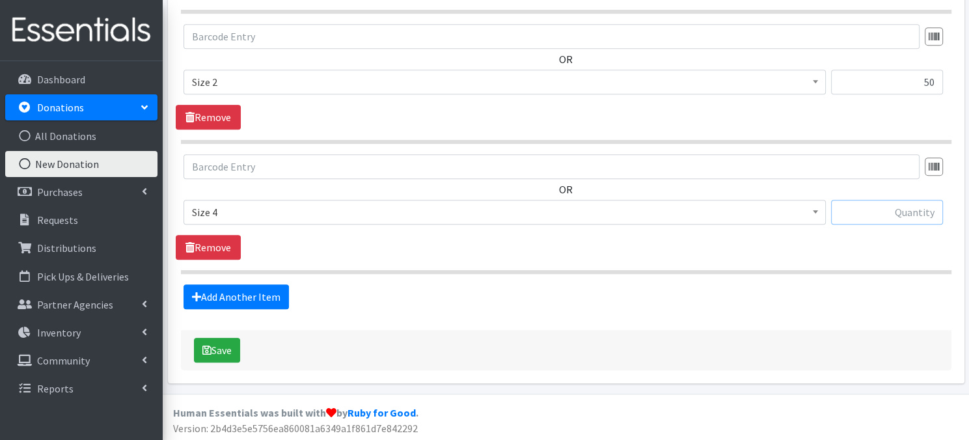
click at [882, 213] on input "text" at bounding box center [887, 212] width 112 height 25
type input "38"
click at [260, 294] on link "Add Another Item" at bounding box center [235, 296] width 105 height 25
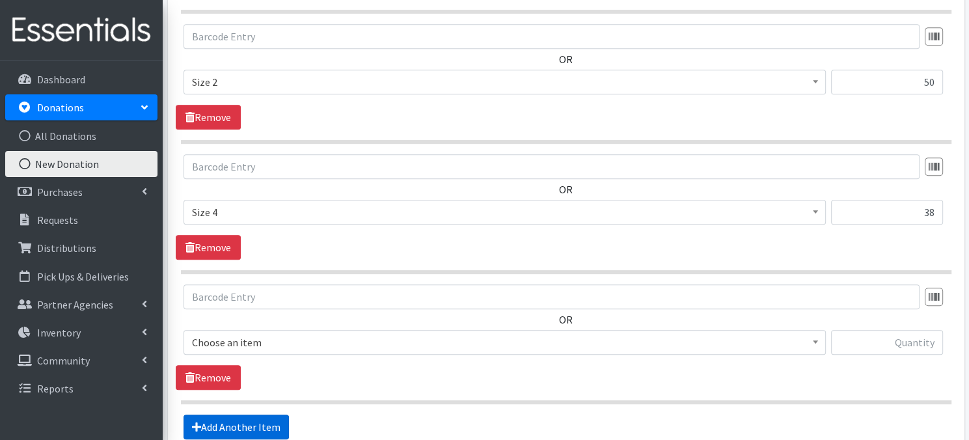
scroll to position [713, 0]
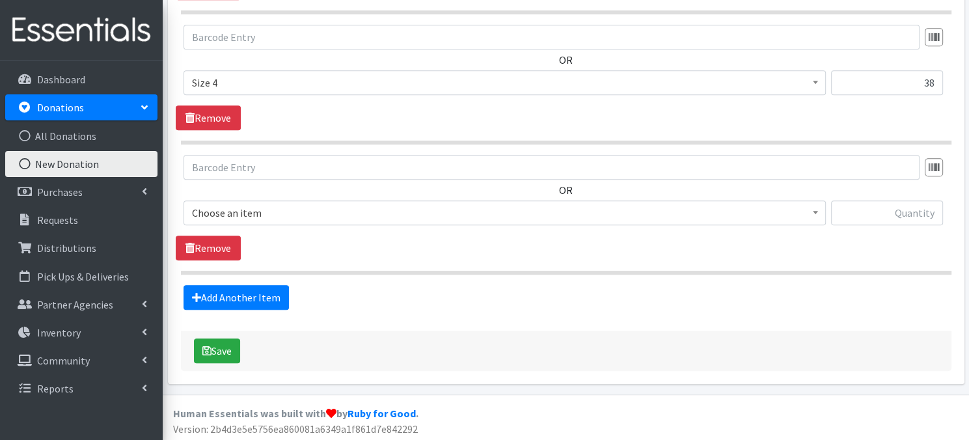
click at [815, 211] on b at bounding box center [815, 212] width 5 height 3
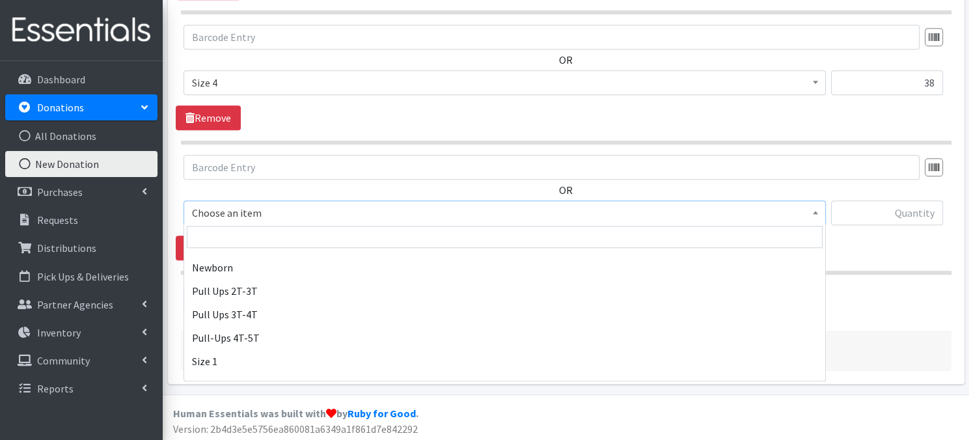
scroll to position [139, 0]
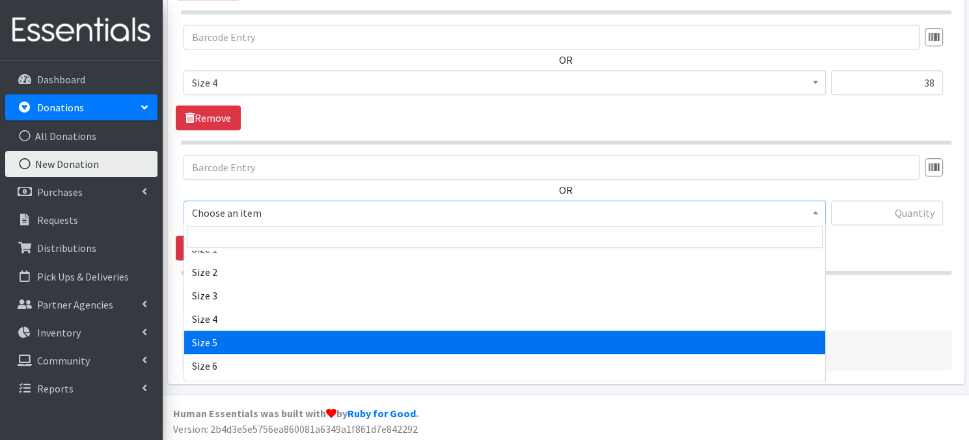
select select "3686"
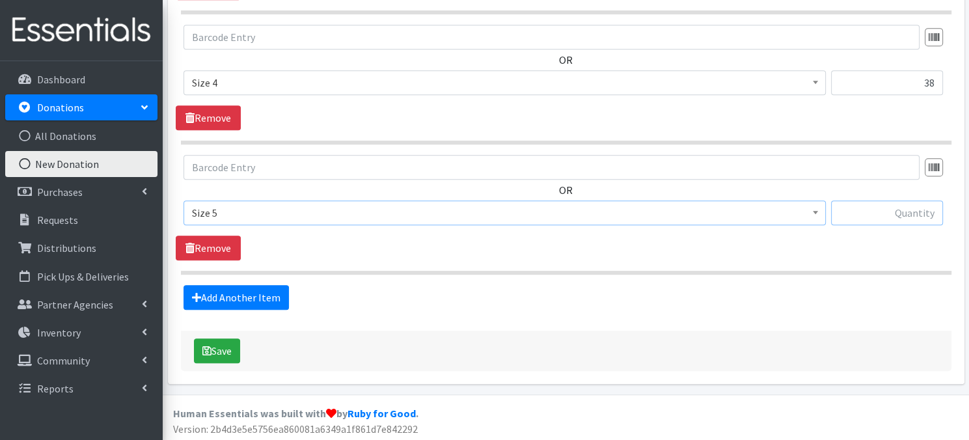
click at [865, 214] on input "text" at bounding box center [887, 212] width 112 height 25
type input "24"
click at [221, 346] on button "Save" at bounding box center [217, 350] width 46 height 25
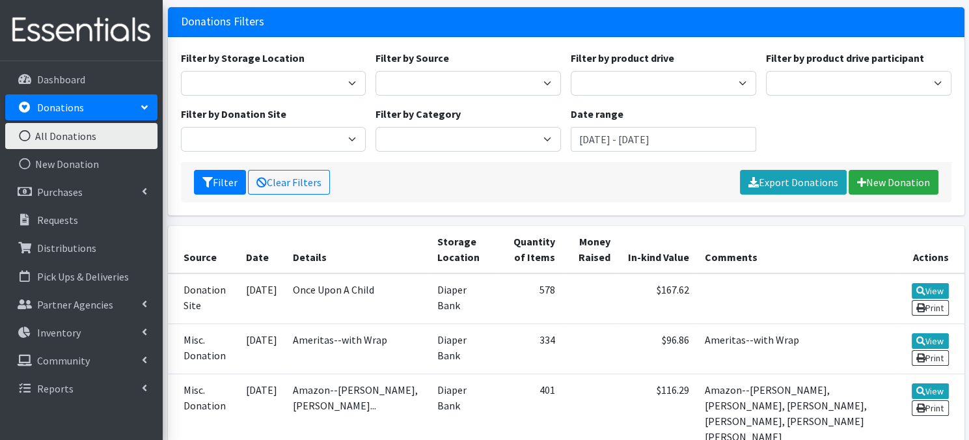
scroll to position [121, 0]
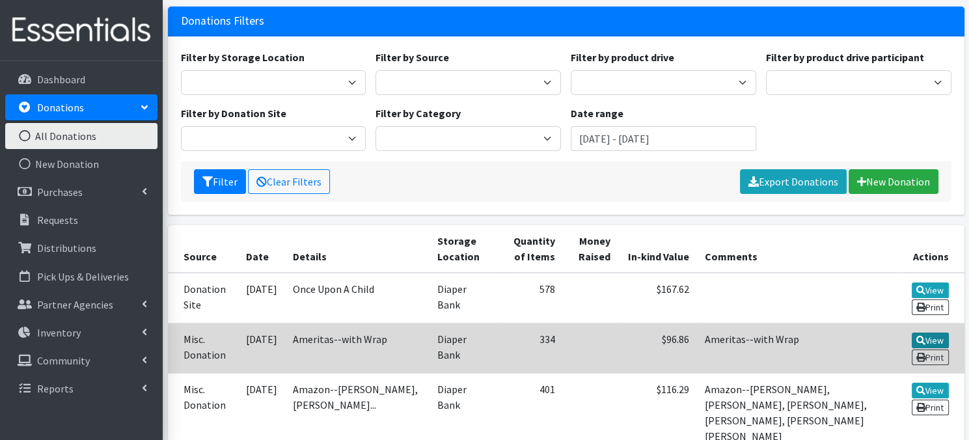
click at [925, 338] on link "View" at bounding box center [930, 340] width 37 height 16
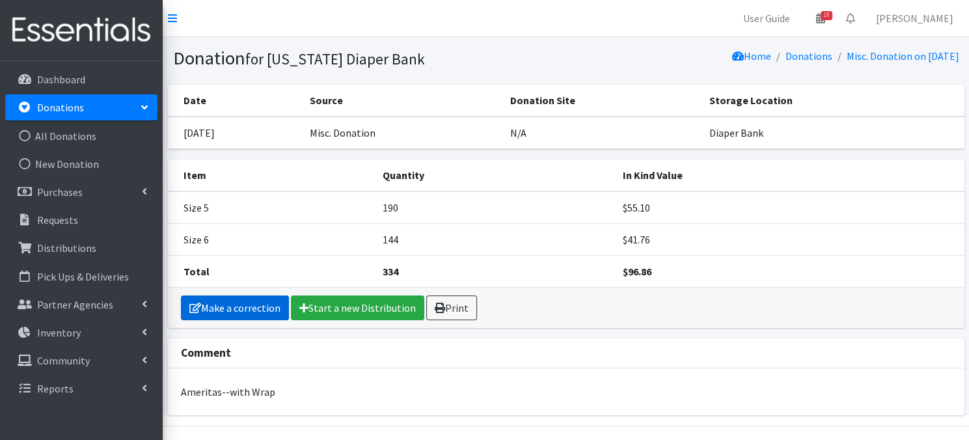
click at [222, 306] on link "Make a correction" at bounding box center [235, 307] width 108 height 25
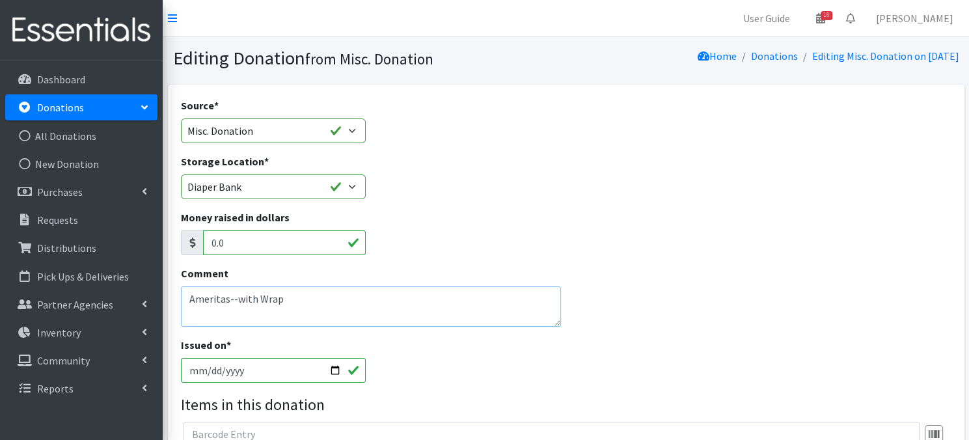
click at [294, 303] on textarea "Ameritas--with Wrap" at bounding box center [371, 306] width 381 height 40
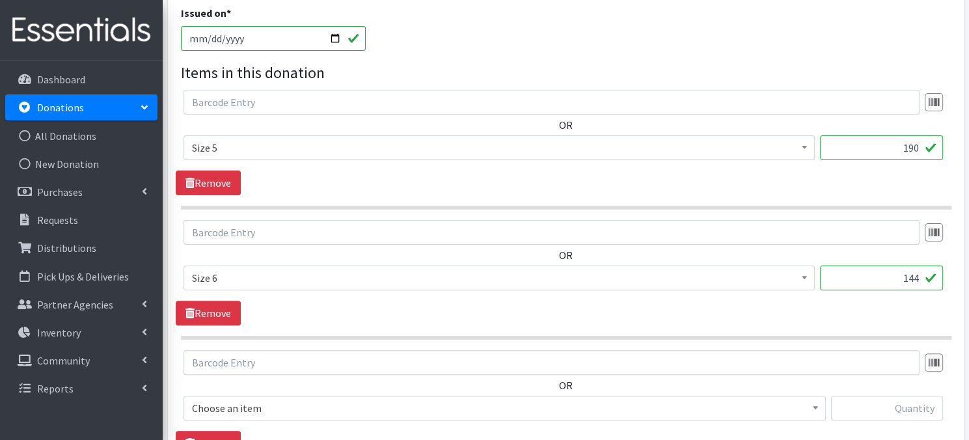
scroll to position [528, 0]
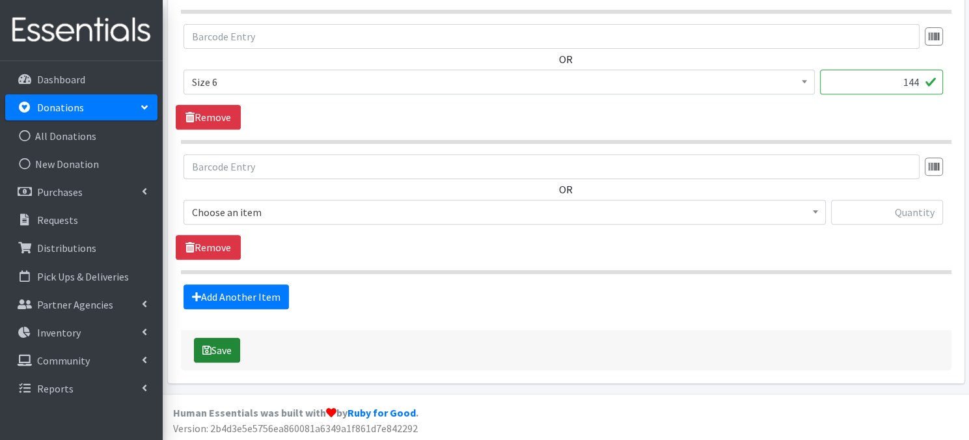
type textarea "Ameritas"
click at [218, 348] on button "Save" at bounding box center [217, 350] width 46 height 25
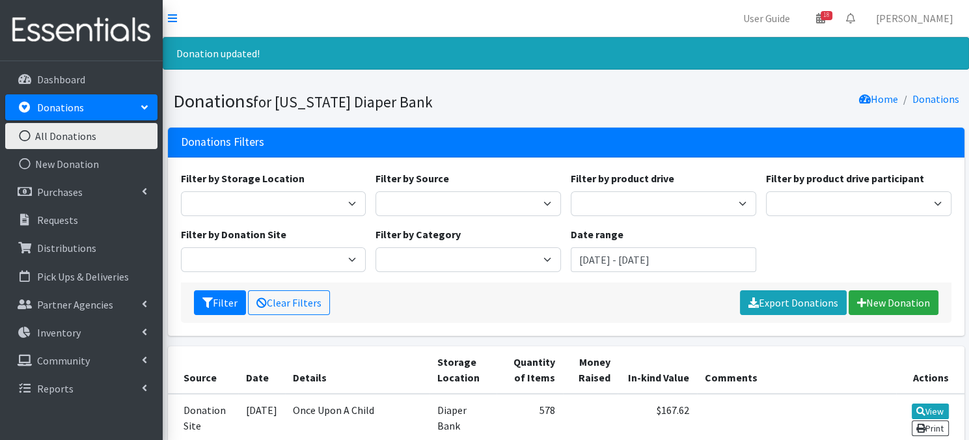
click at [23, 132] on icon at bounding box center [24, 136] width 17 height 12
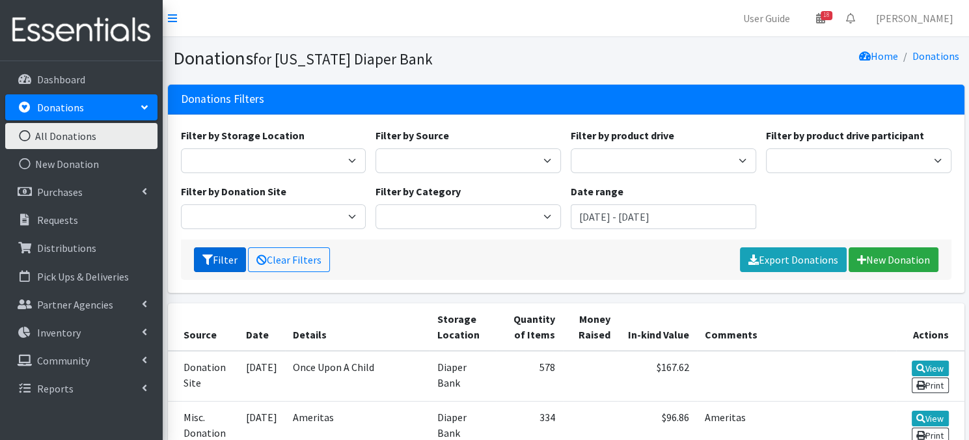
click at [221, 263] on button "Filter" at bounding box center [220, 259] width 52 height 25
click at [549, 164] on select "Donation Site Misc. Donation Product Drive" at bounding box center [467, 160] width 185 height 25
select select "Donation Site"
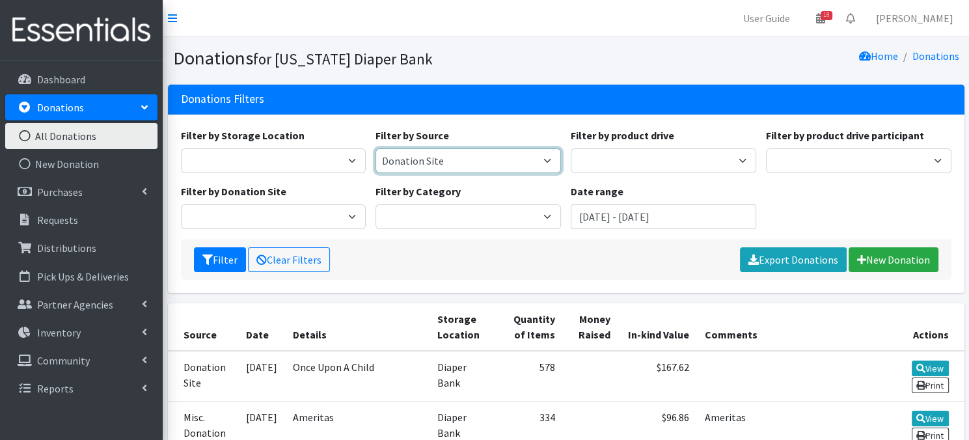
click at [375, 148] on select "Donation Site Misc. Donation Product Drive" at bounding box center [467, 160] width 185 height 25
click at [451, 163] on select "Donation Site Misc. Donation Product Drive" at bounding box center [467, 160] width 185 height 25
click at [219, 263] on button "Filter" at bounding box center [220, 259] width 52 height 25
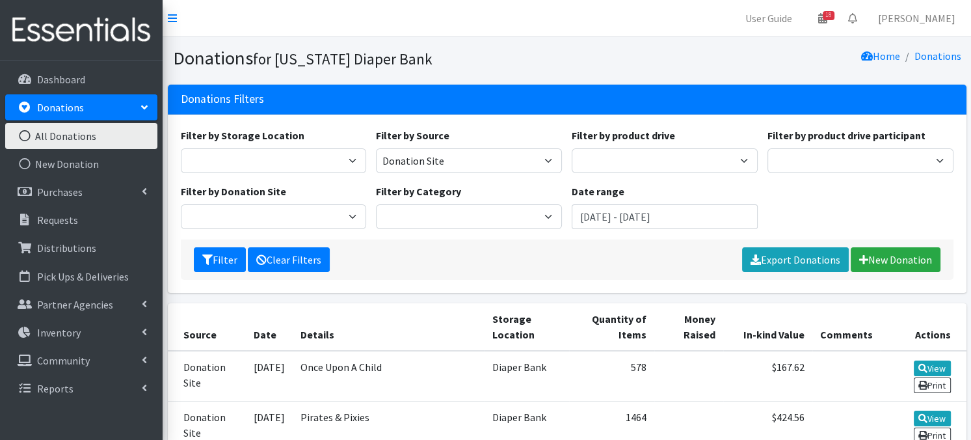
click at [290, 261] on link "Clear Filters" at bounding box center [289, 259] width 82 height 25
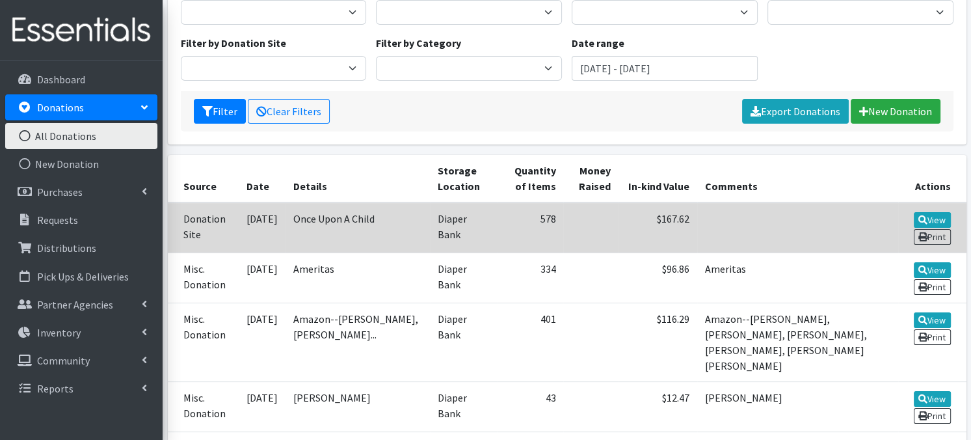
scroll to position [167, 0]
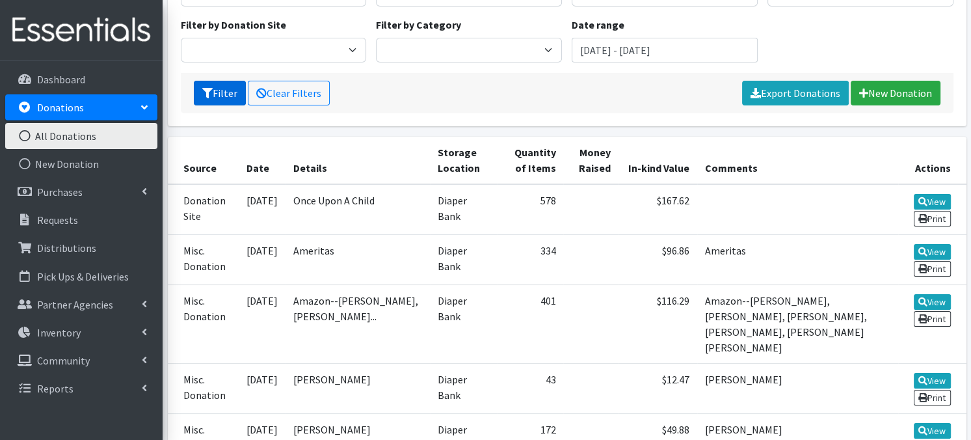
click at [224, 94] on button "Filter" at bounding box center [220, 93] width 52 height 25
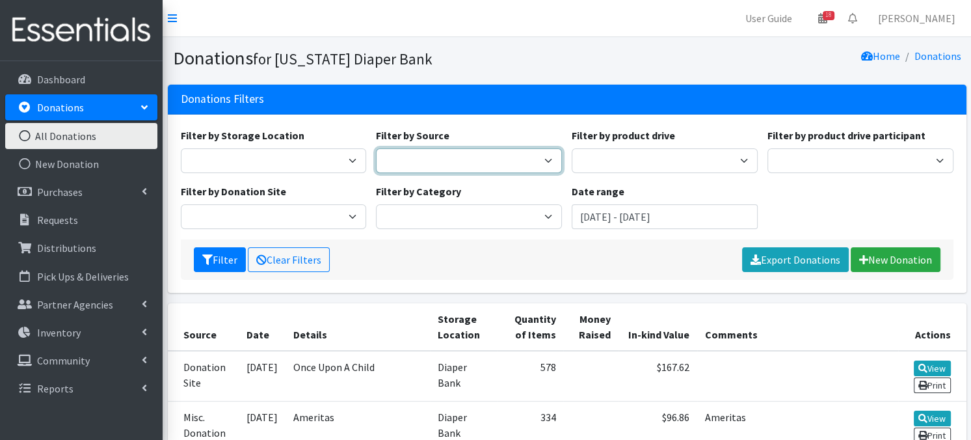
click at [541, 161] on select "Donation Site Misc. Donation Product Drive" at bounding box center [469, 160] width 186 height 25
select select "Product Drive"
click at [376, 148] on select "Donation Site Misc. Donation Product Drive" at bounding box center [469, 160] width 186 height 25
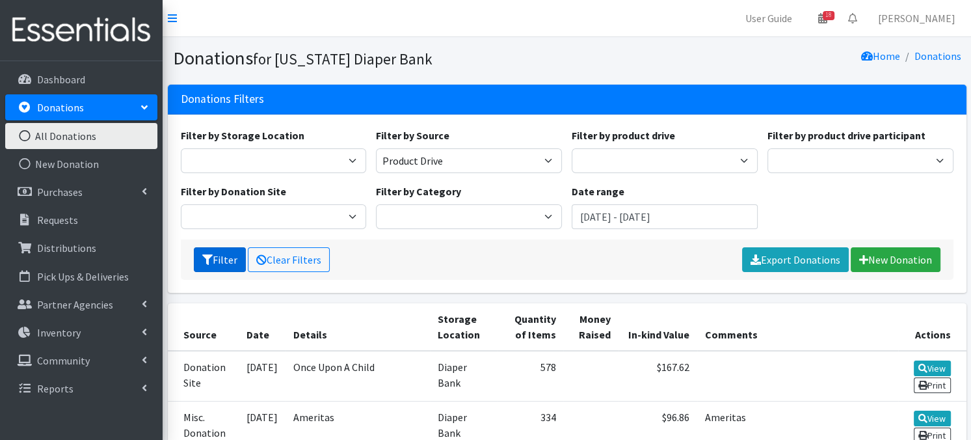
click at [219, 263] on button "Filter" at bounding box center [220, 259] width 52 height 25
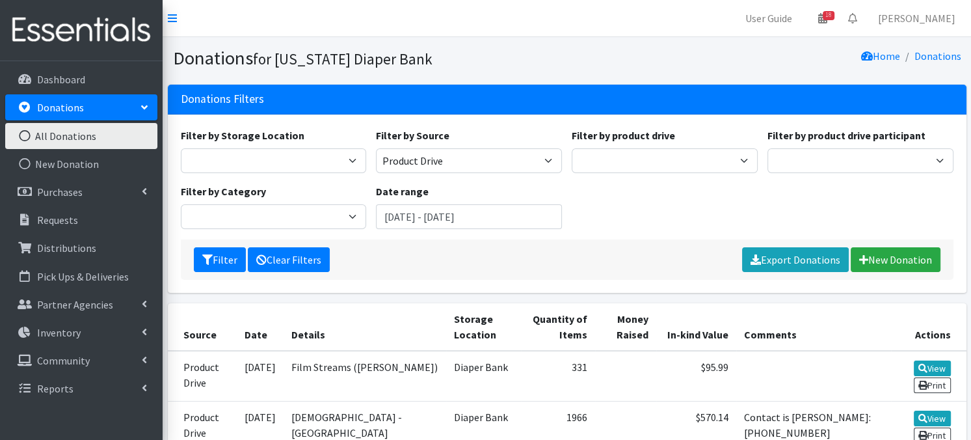
click at [280, 255] on link "Clear Filters" at bounding box center [289, 259] width 82 height 25
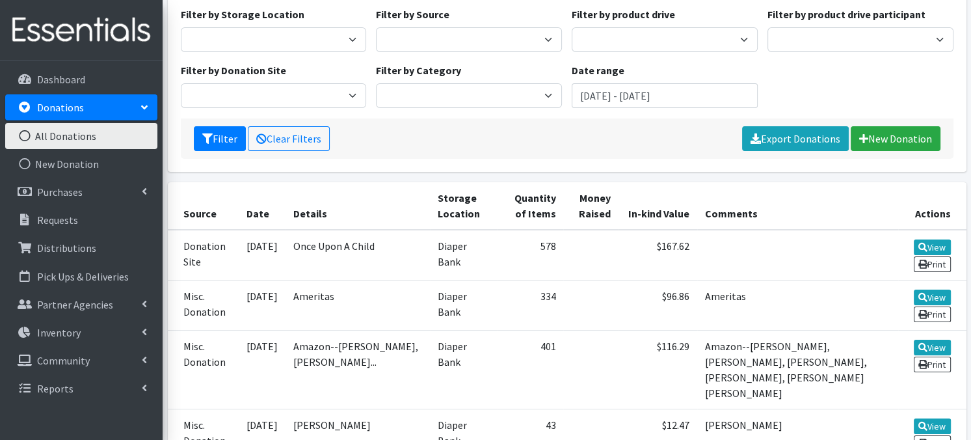
scroll to position [130, 0]
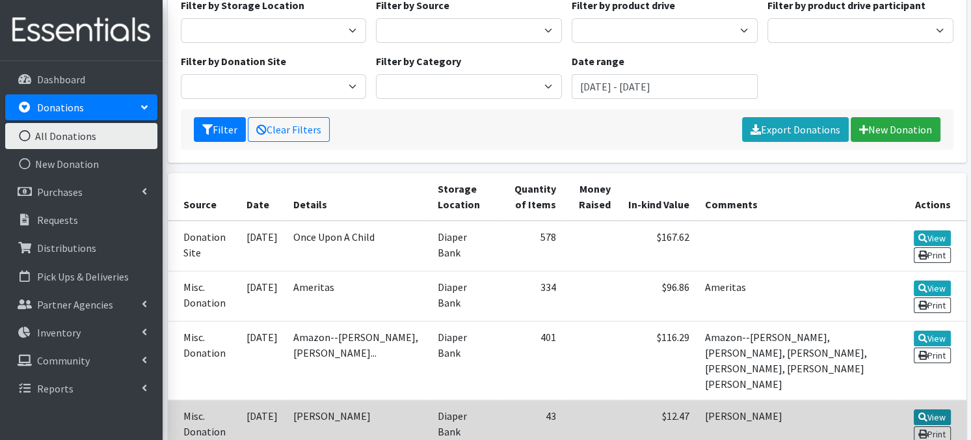
click at [925, 413] on icon at bounding box center [923, 417] width 9 height 9
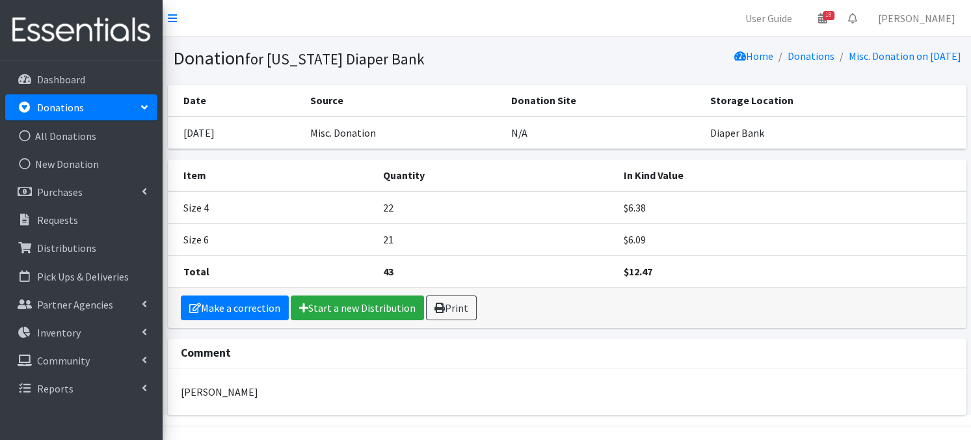
scroll to position [26, 0]
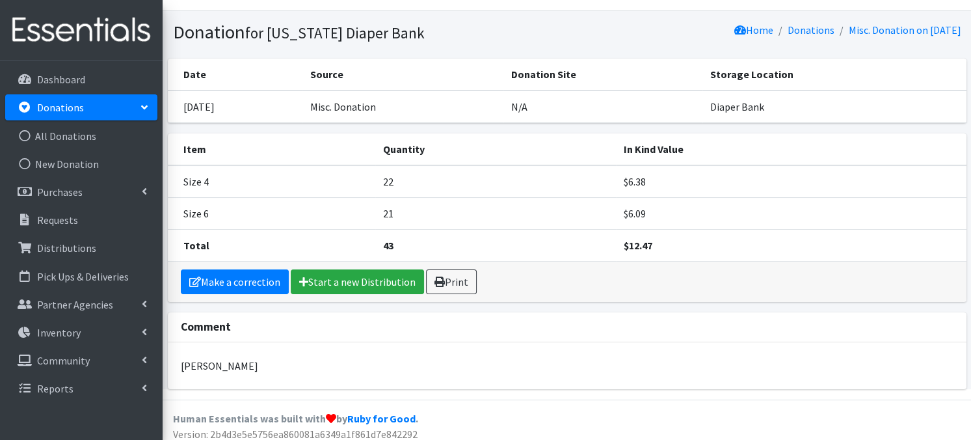
click at [182, 361] on p "[PERSON_NAME]" at bounding box center [567, 366] width 772 height 16
click at [254, 278] on link "Make a correction" at bounding box center [235, 281] width 108 height 25
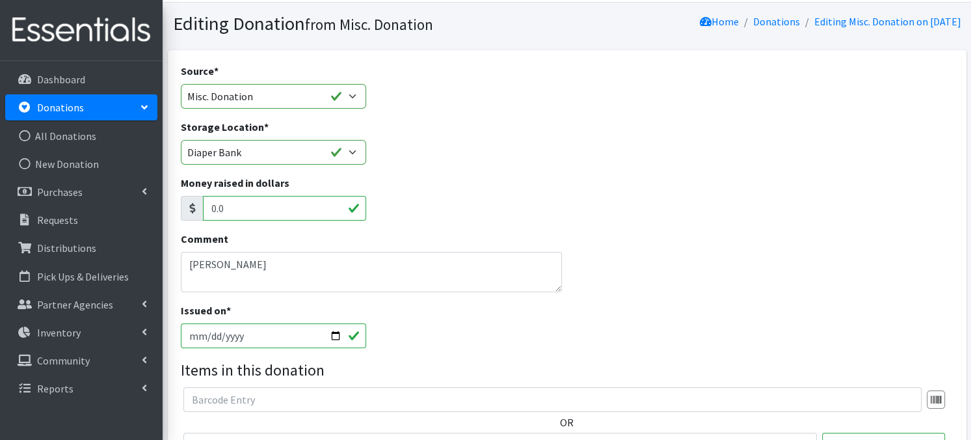
scroll to position [61, 0]
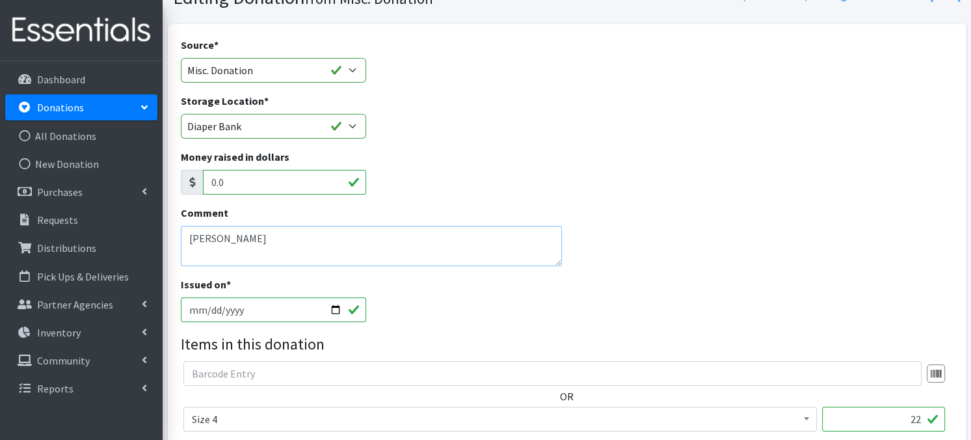
click at [190, 235] on textarea "Adison Kenning" at bounding box center [372, 246] width 382 height 40
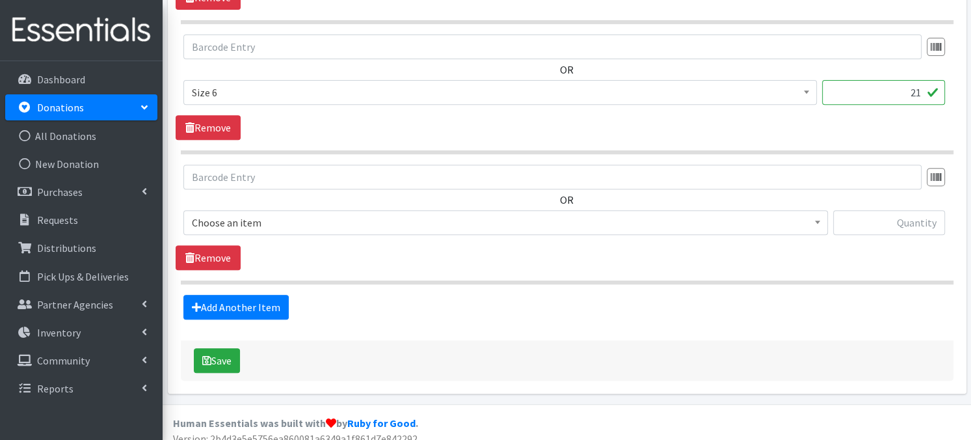
scroll to position [520, 0]
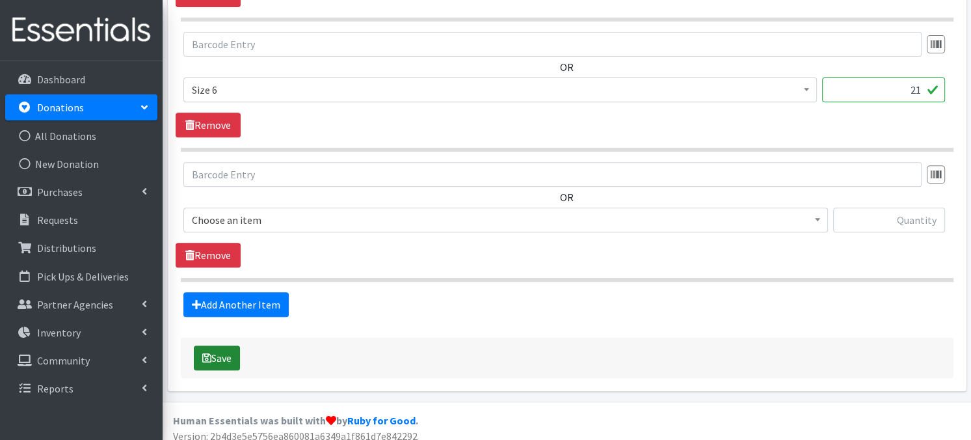
type textarea "Amazon--[PERSON_NAME]"
click at [200, 354] on button "Save" at bounding box center [217, 358] width 46 height 25
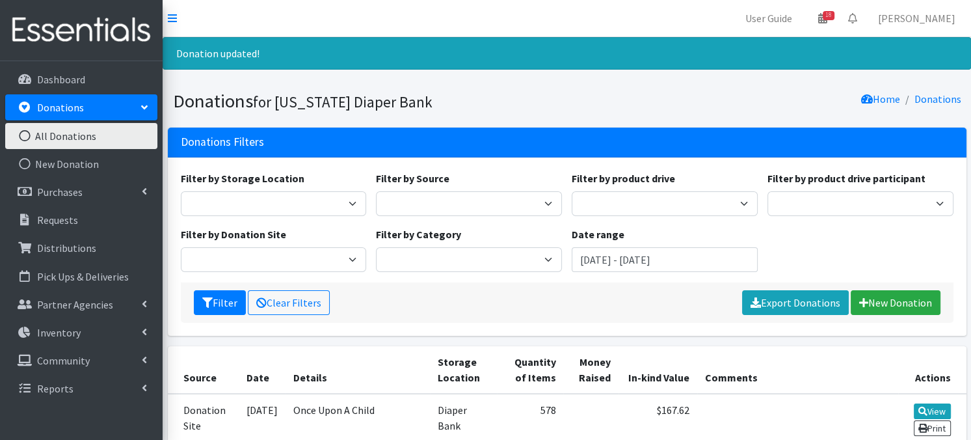
click at [24, 133] on icon at bounding box center [24, 136] width 17 height 12
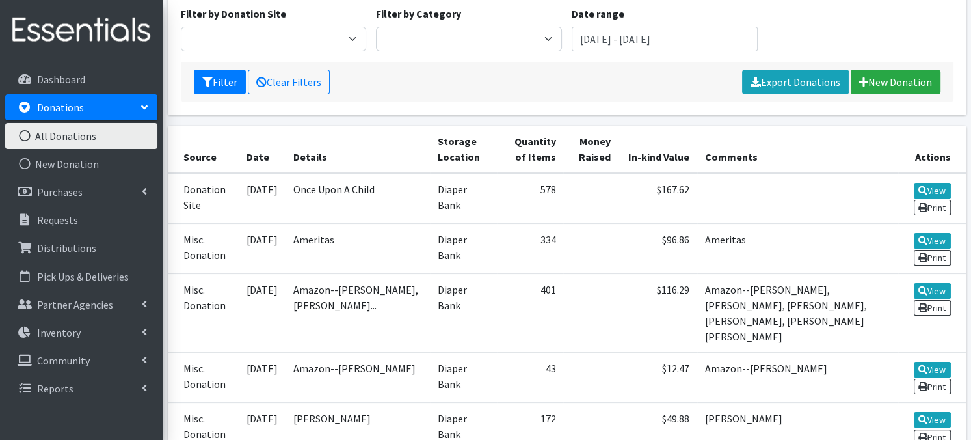
scroll to position [191, 0]
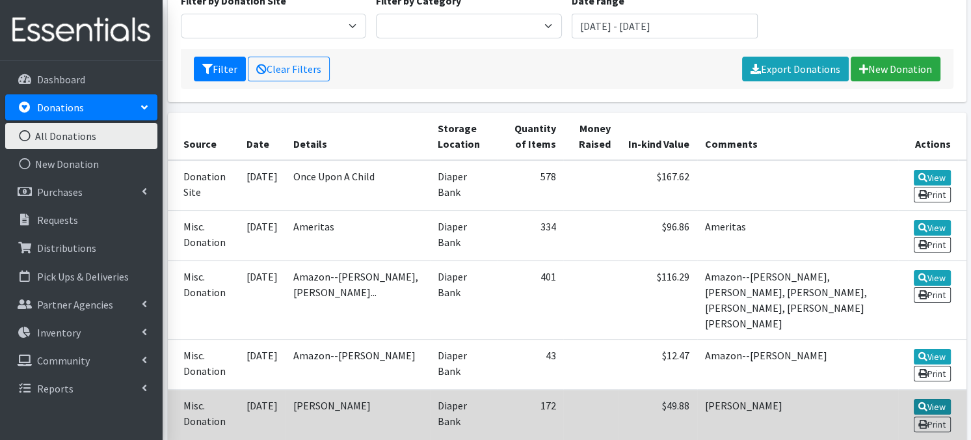
click at [930, 399] on link "View" at bounding box center [932, 407] width 37 height 16
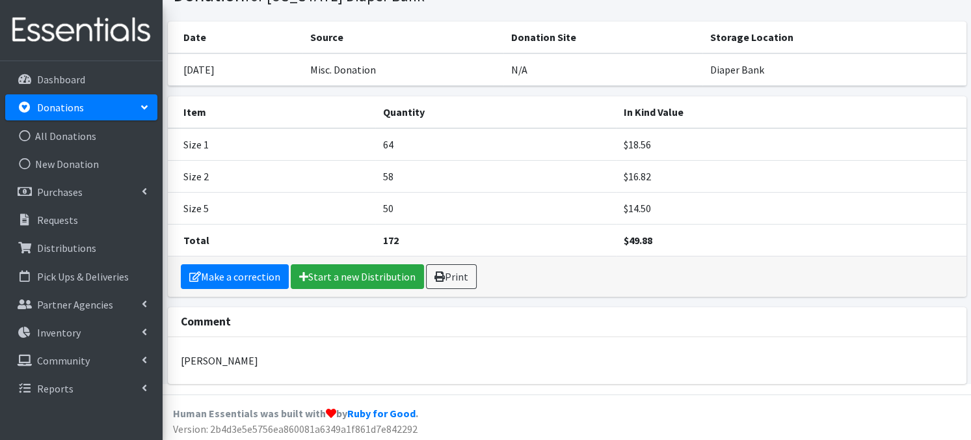
scroll to position [64, 0]
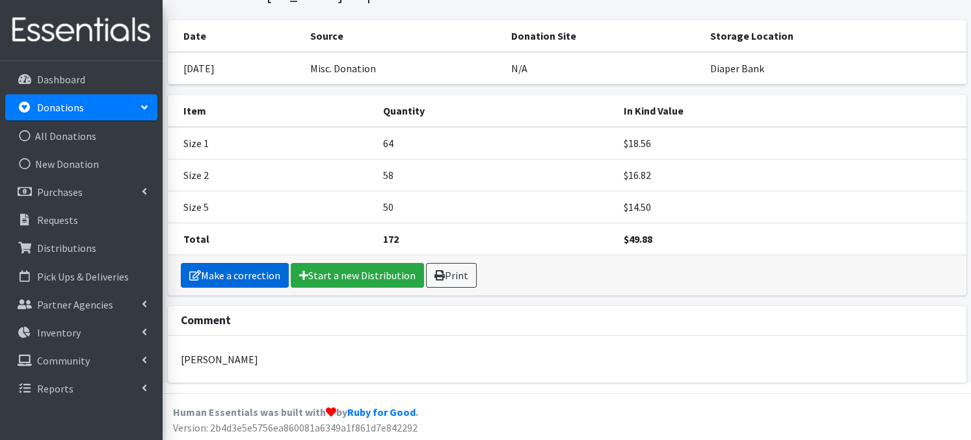
click at [244, 278] on link "Make a correction" at bounding box center [235, 275] width 108 height 25
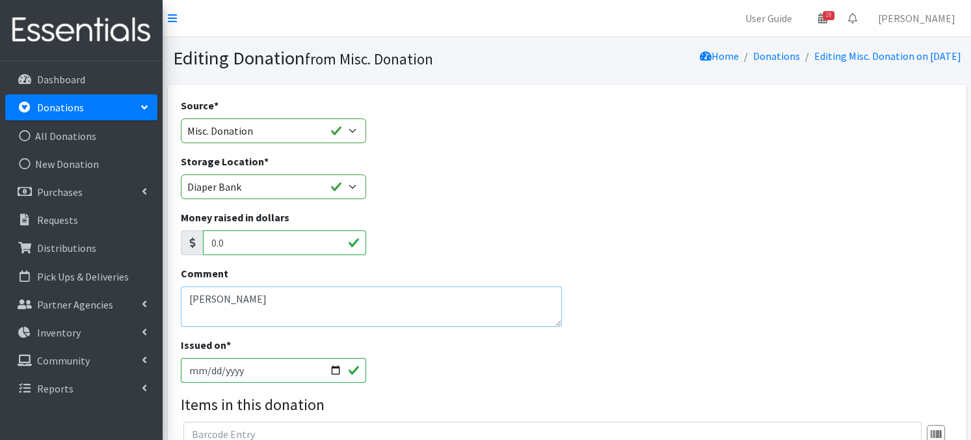
click at [190, 300] on textarea "[PERSON_NAME]" at bounding box center [372, 306] width 382 height 40
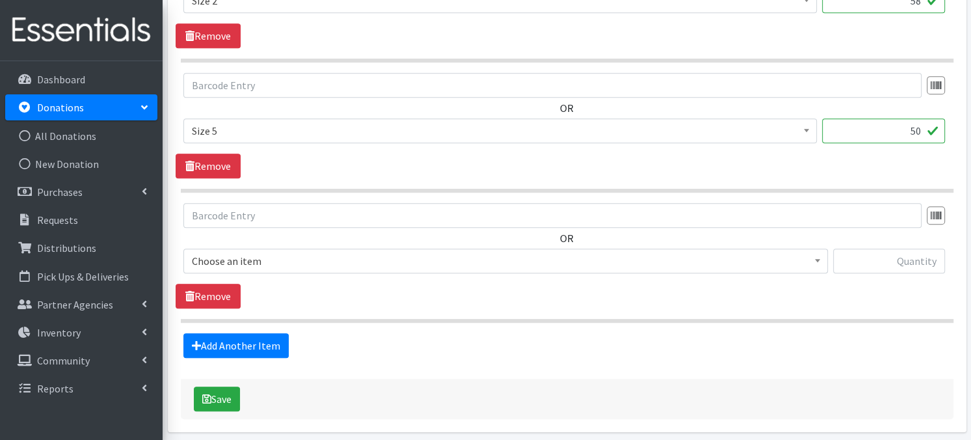
scroll to position [614, 0]
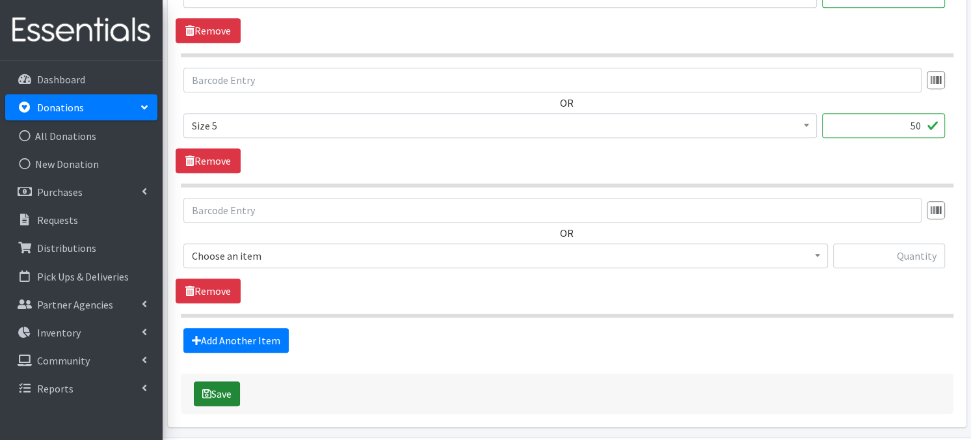
type textarea "Amazon--Drue"
click at [208, 388] on icon "submit" at bounding box center [206, 393] width 9 height 10
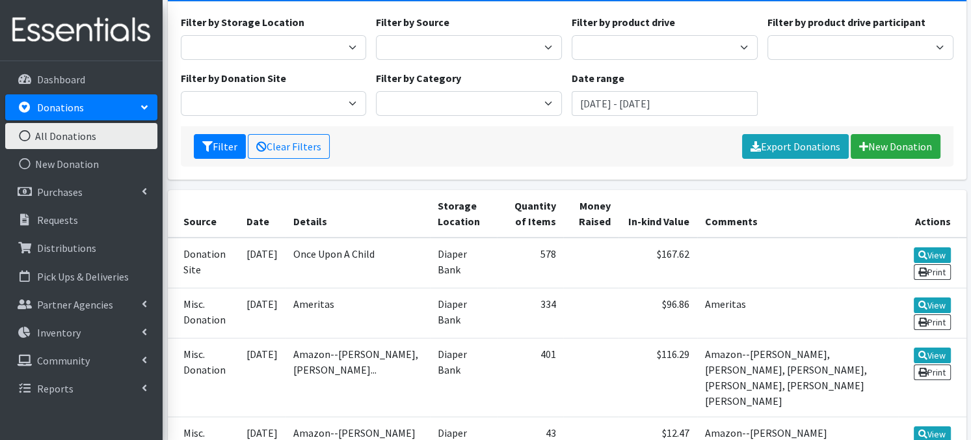
scroll to position [182, 0]
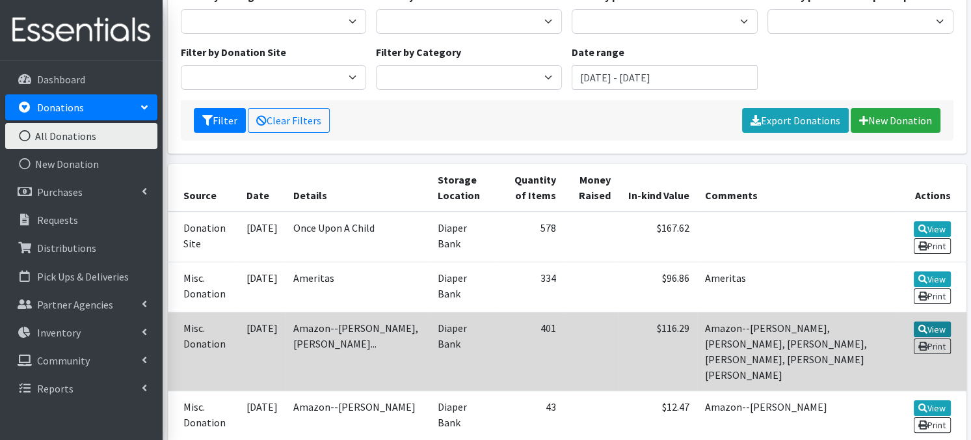
click at [930, 328] on link "View" at bounding box center [932, 329] width 37 height 16
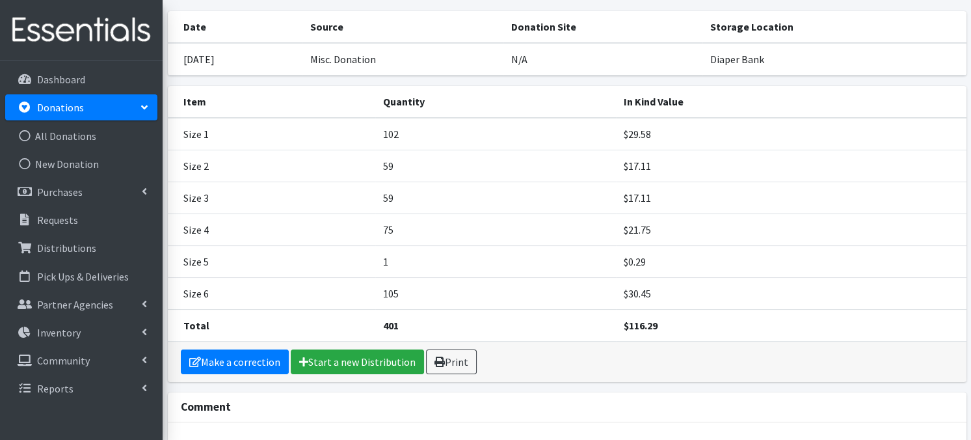
scroll to position [81, 0]
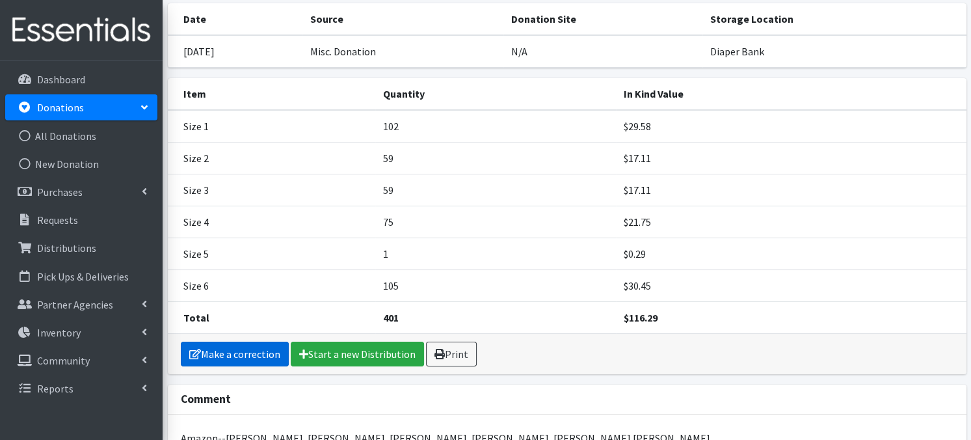
click at [223, 354] on link "Make a correction" at bounding box center [235, 354] width 108 height 25
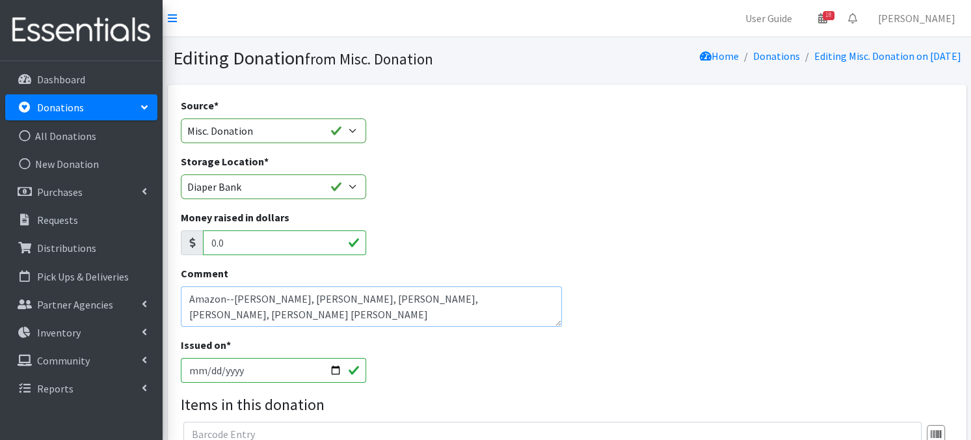
click at [258, 298] on textarea "Amazon--Drue, Taylor Hencey, Teresa Dowling, Erica Bias, Brooklyn Peppard, Tiff…" at bounding box center [372, 306] width 382 height 40
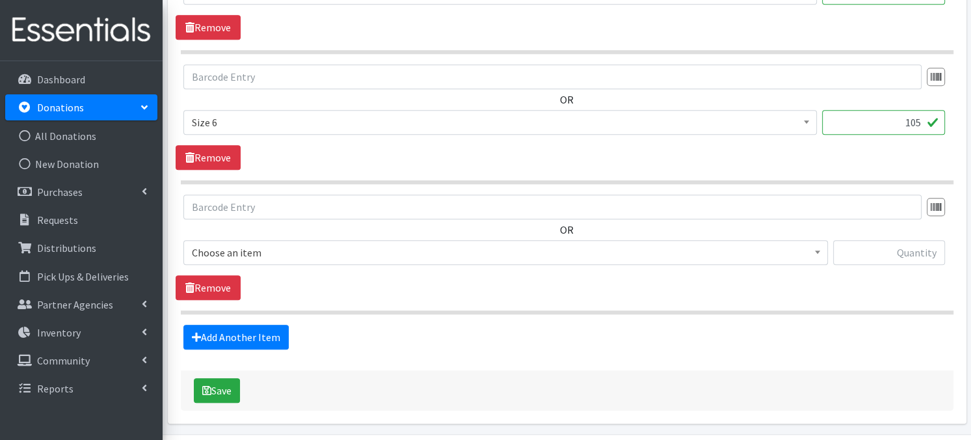
scroll to position [1046, 0]
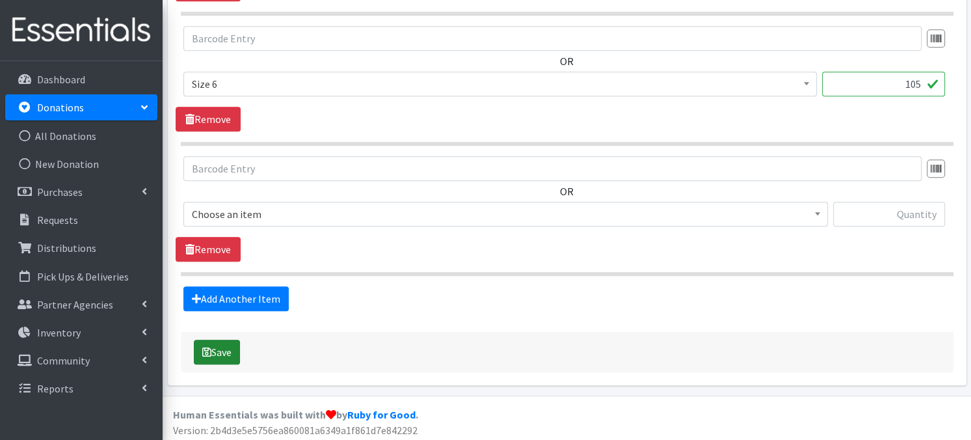
type textarea "Amazon--[PERSON_NAME], [PERSON_NAME], [PERSON_NAME], [PERSON_NAME] [PERSON_NAME]"
click at [217, 349] on button "Save" at bounding box center [217, 352] width 46 height 25
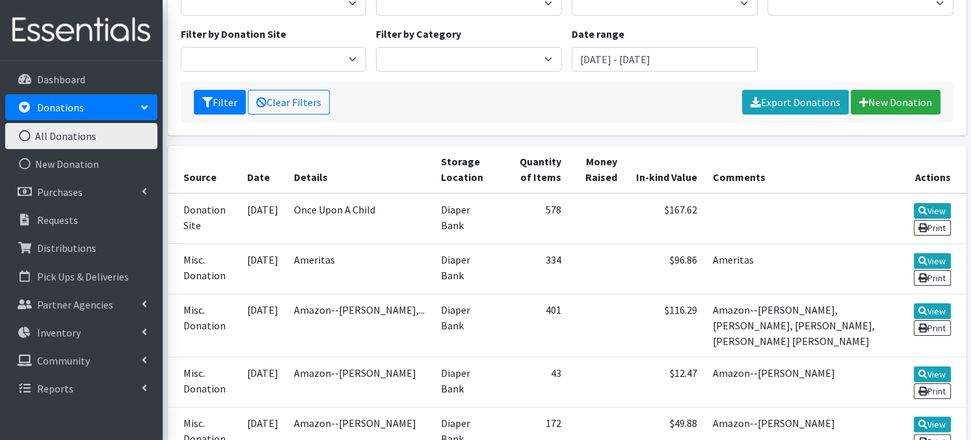
scroll to position [204, 0]
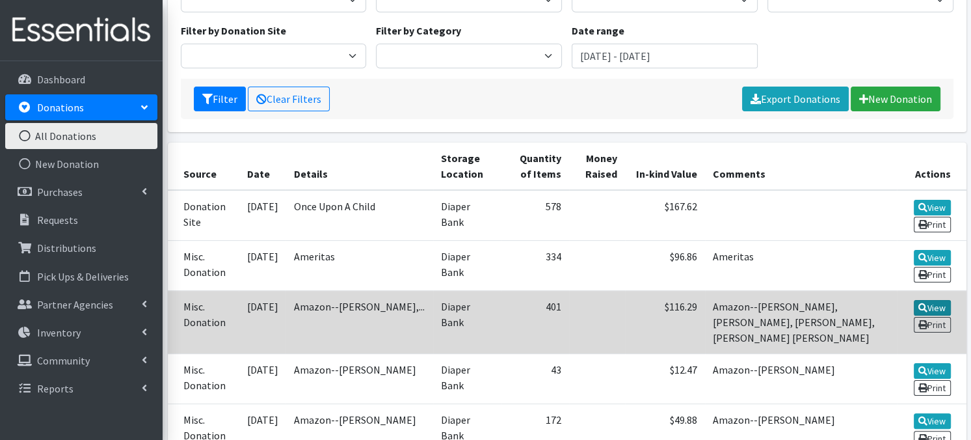
click at [929, 304] on link "View" at bounding box center [932, 308] width 37 height 16
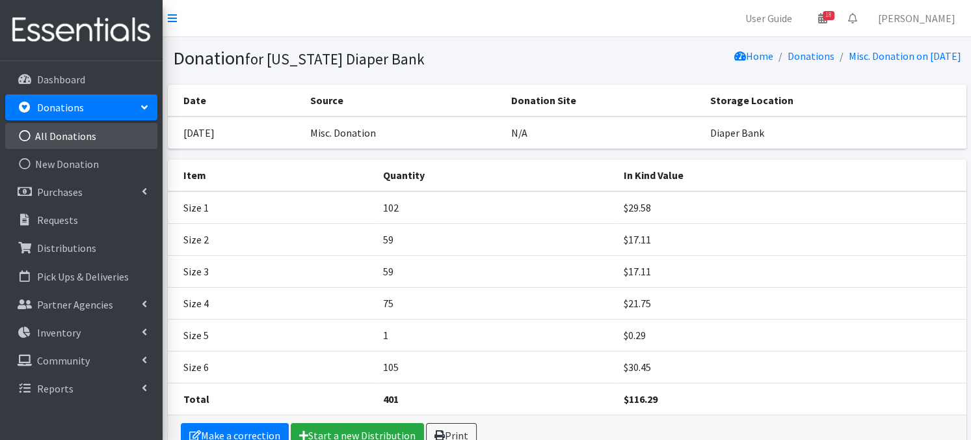
click at [26, 136] on icon at bounding box center [24, 136] width 17 height 12
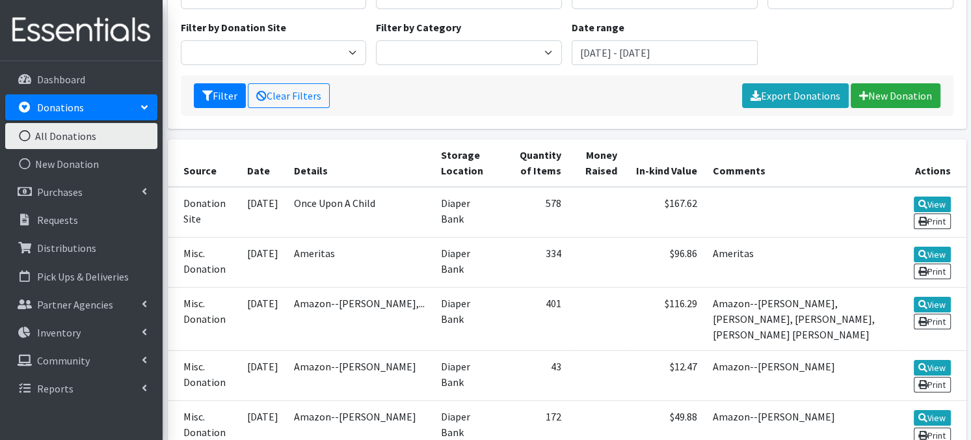
scroll to position [172, 0]
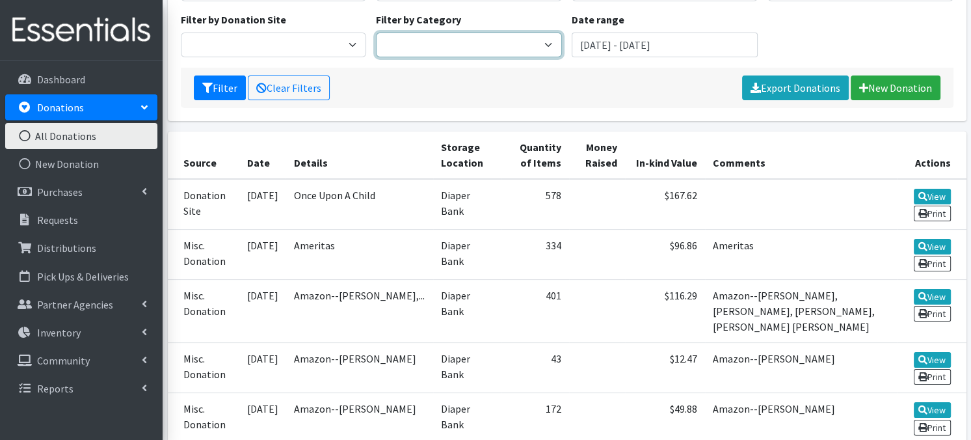
click at [549, 46] on select "Kids" at bounding box center [469, 45] width 186 height 25
click at [698, 79] on div "Filter Clear Filters Export Donations New Donation" at bounding box center [567, 88] width 773 height 40
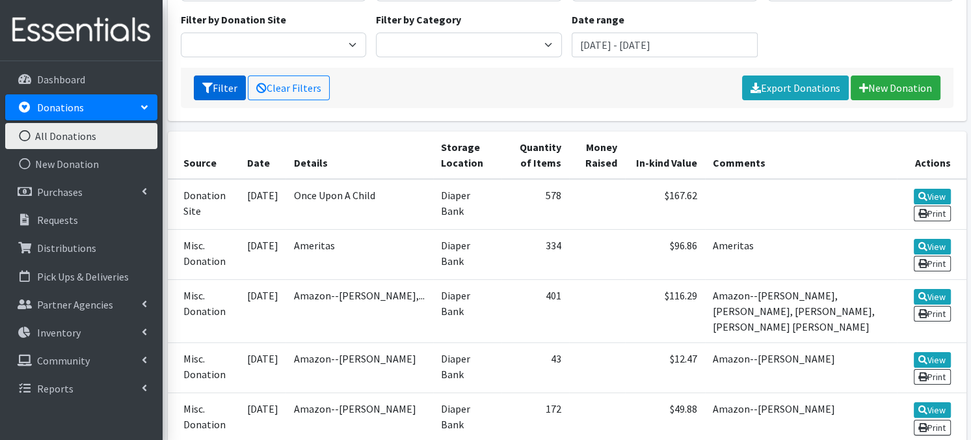
click at [226, 85] on button "Filter" at bounding box center [220, 87] width 52 height 25
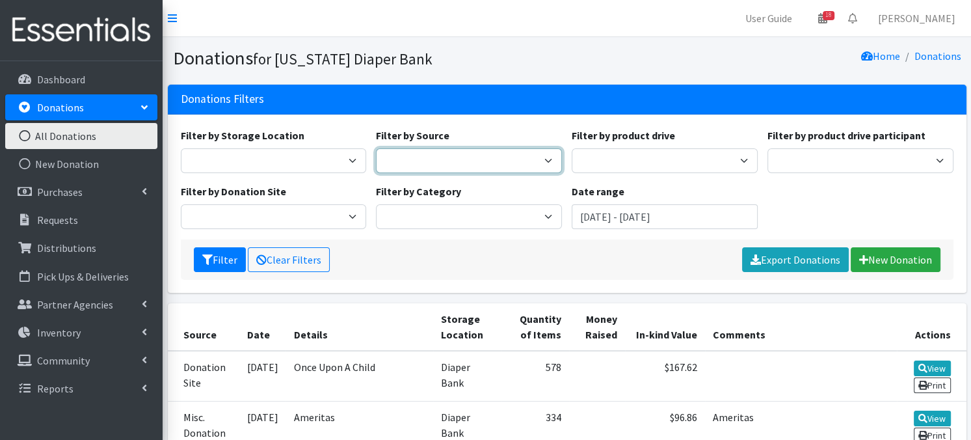
click at [548, 158] on select "Donation Site Misc. Donation Product Drive" at bounding box center [469, 160] width 186 height 25
select select "Misc. Donation"
click at [376, 148] on select "Donation Site Misc. Donation Product Drive" at bounding box center [469, 160] width 186 height 25
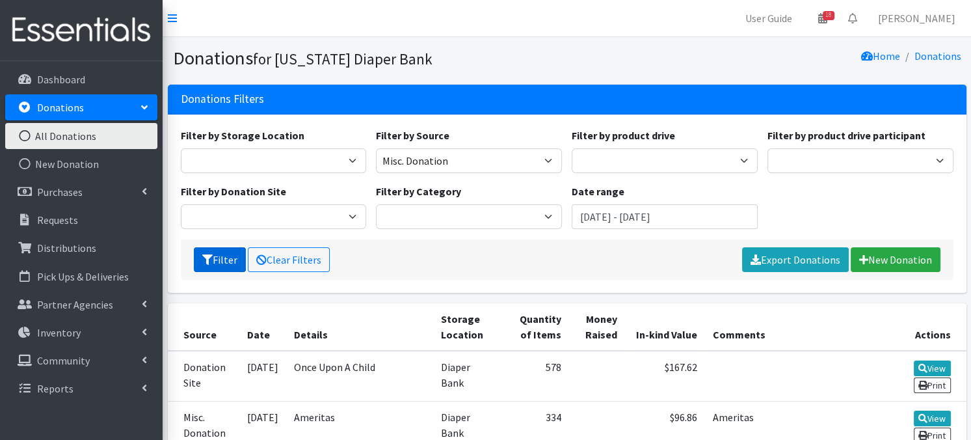
click at [228, 264] on button "Filter" at bounding box center [220, 259] width 52 height 25
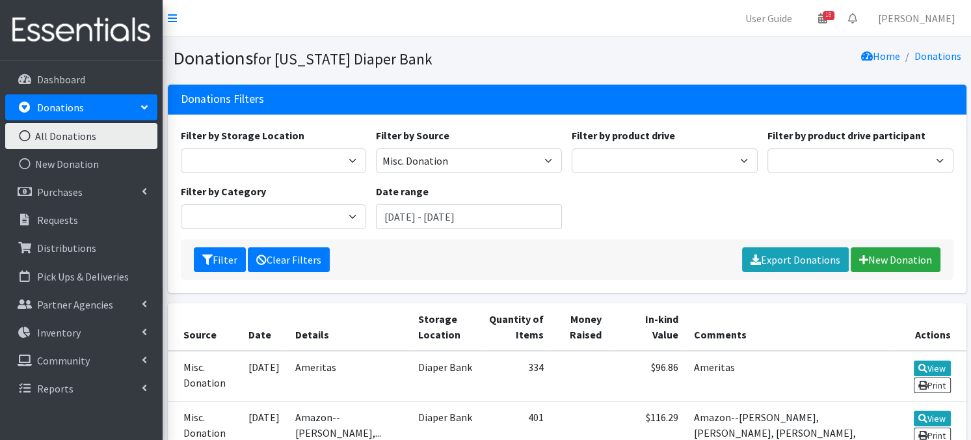
click at [295, 262] on link "Clear Filters" at bounding box center [289, 259] width 82 height 25
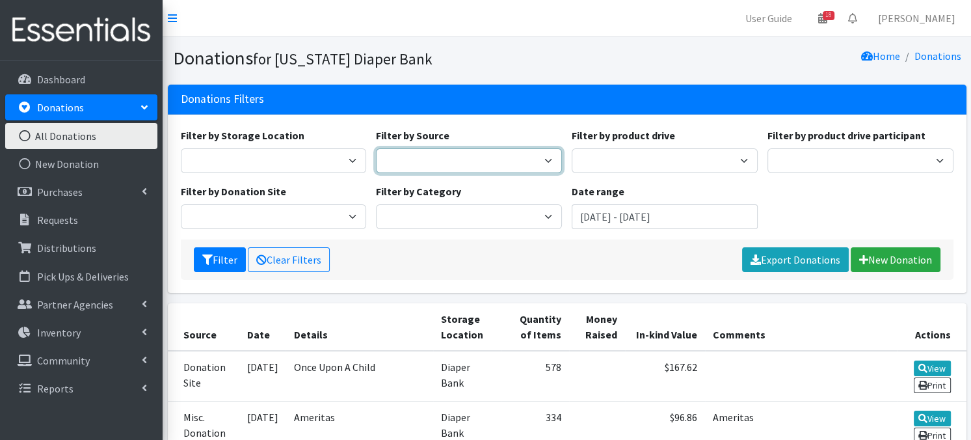
click at [549, 161] on select "Donation Site Misc. Donation Product Drive" at bounding box center [469, 160] width 186 height 25
select select "Misc. Donation"
click at [376, 148] on select "Donation Site Misc. Donation Product Drive" at bounding box center [469, 160] width 186 height 25
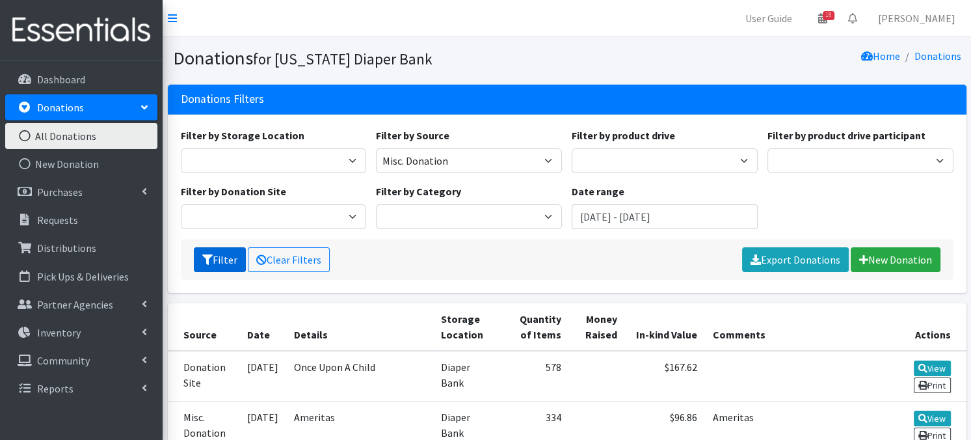
drag, startPoint x: 219, startPoint y: 264, endPoint x: 226, endPoint y: 262, distance: 6.6
click at [219, 264] on button "Filter" at bounding box center [220, 259] width 52 height 25
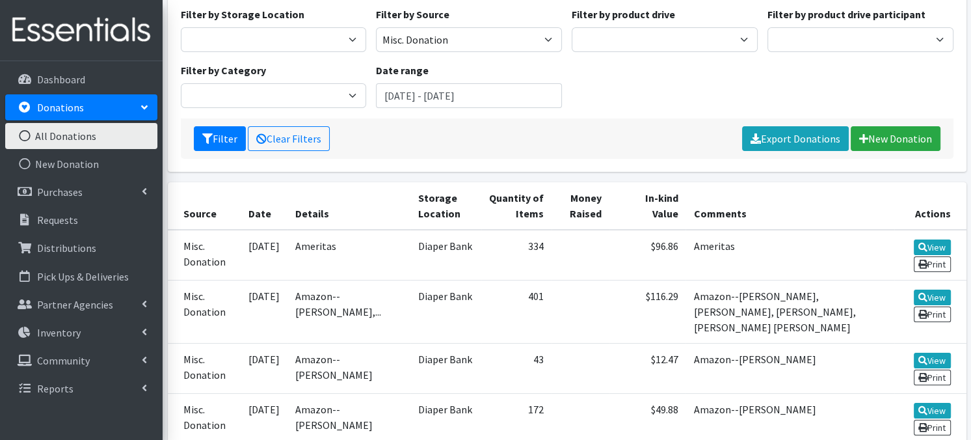
scroll to position [130, 0]
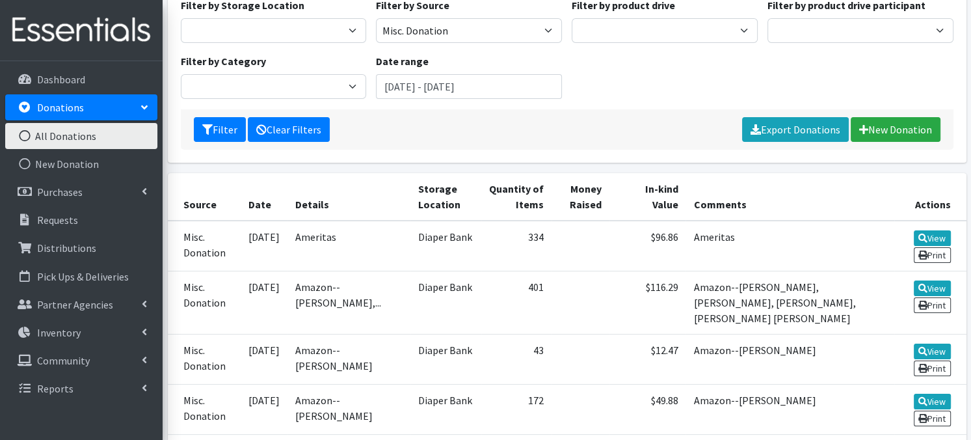
click at [278, 131] on link "Clear Filters" at bounding box center [289, 129] width 82 height 25
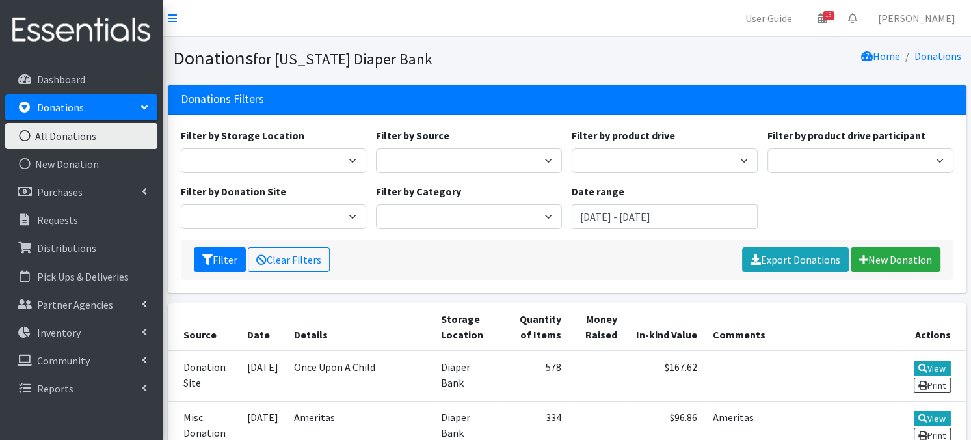
click at [26, 136] on icon at bounding box center [24, 136] width 17 height 12
